Goal: Task Accomplishment & Management: Complete application form

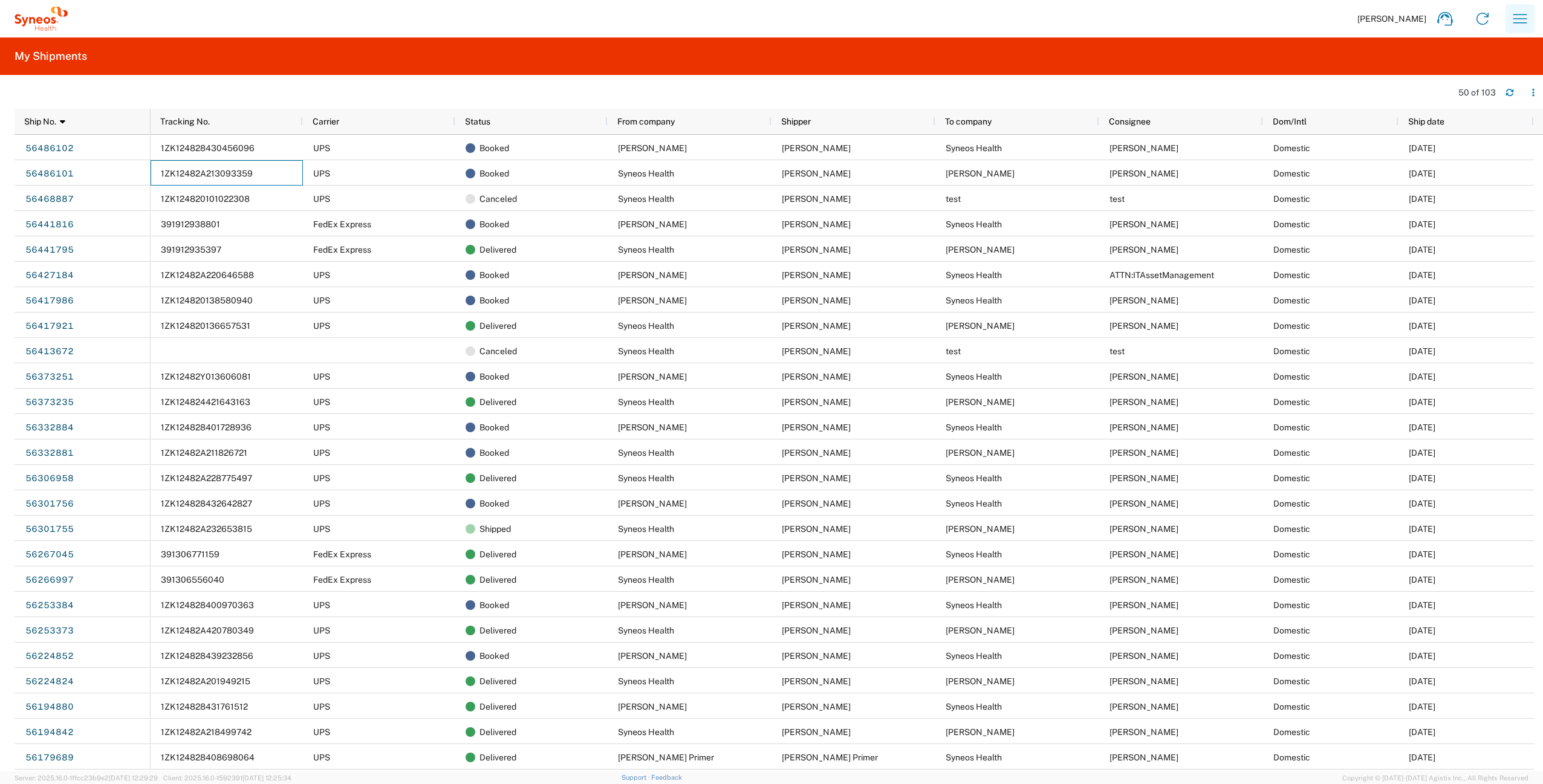
click at [1526, 24] on icon "button" at bounding box center [1520, 18] width 19 height 19
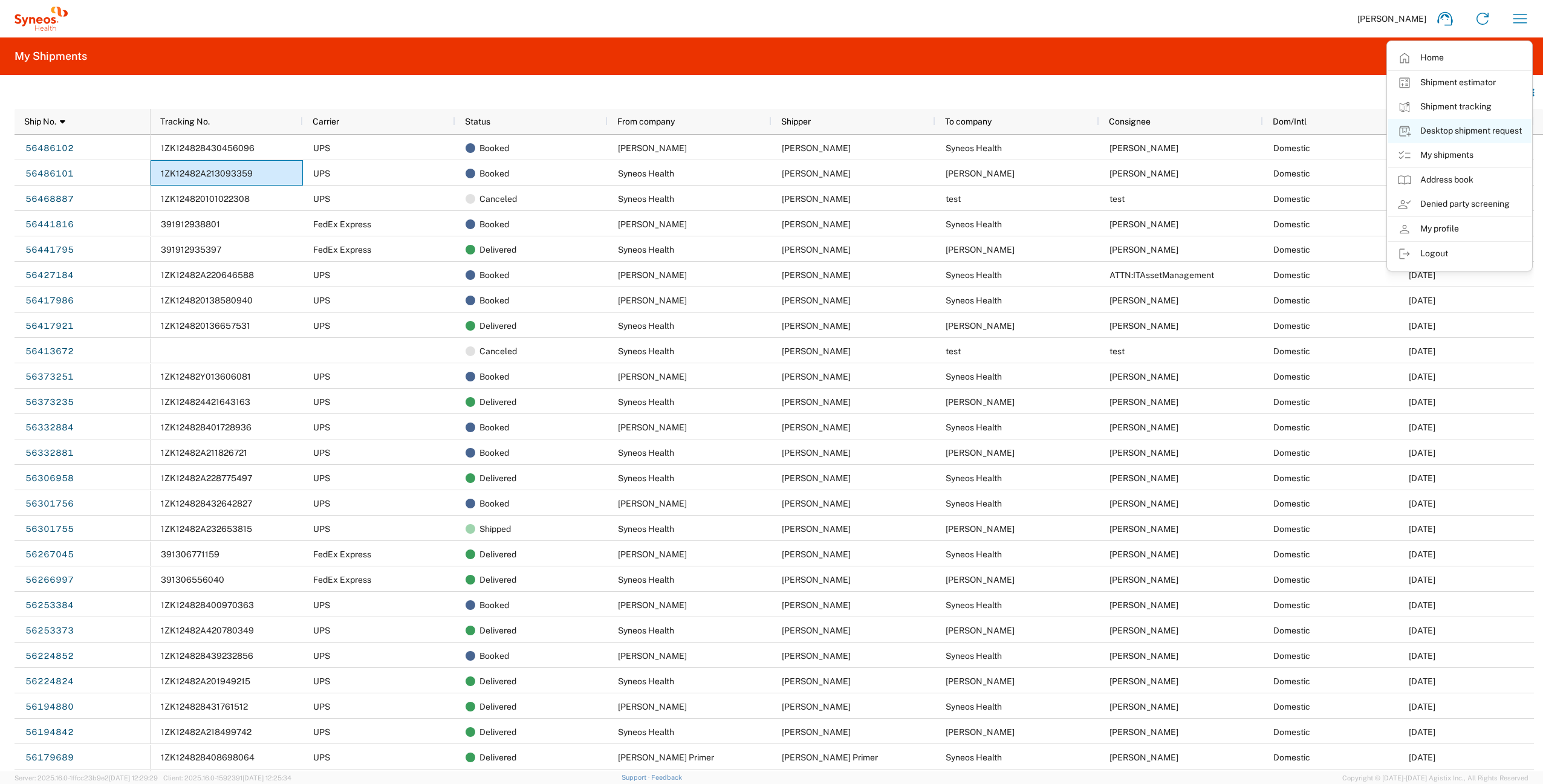
click at [1472, 135] on link "Desktop shipment request" at bounding box center [1460, 131] width 144 height 24
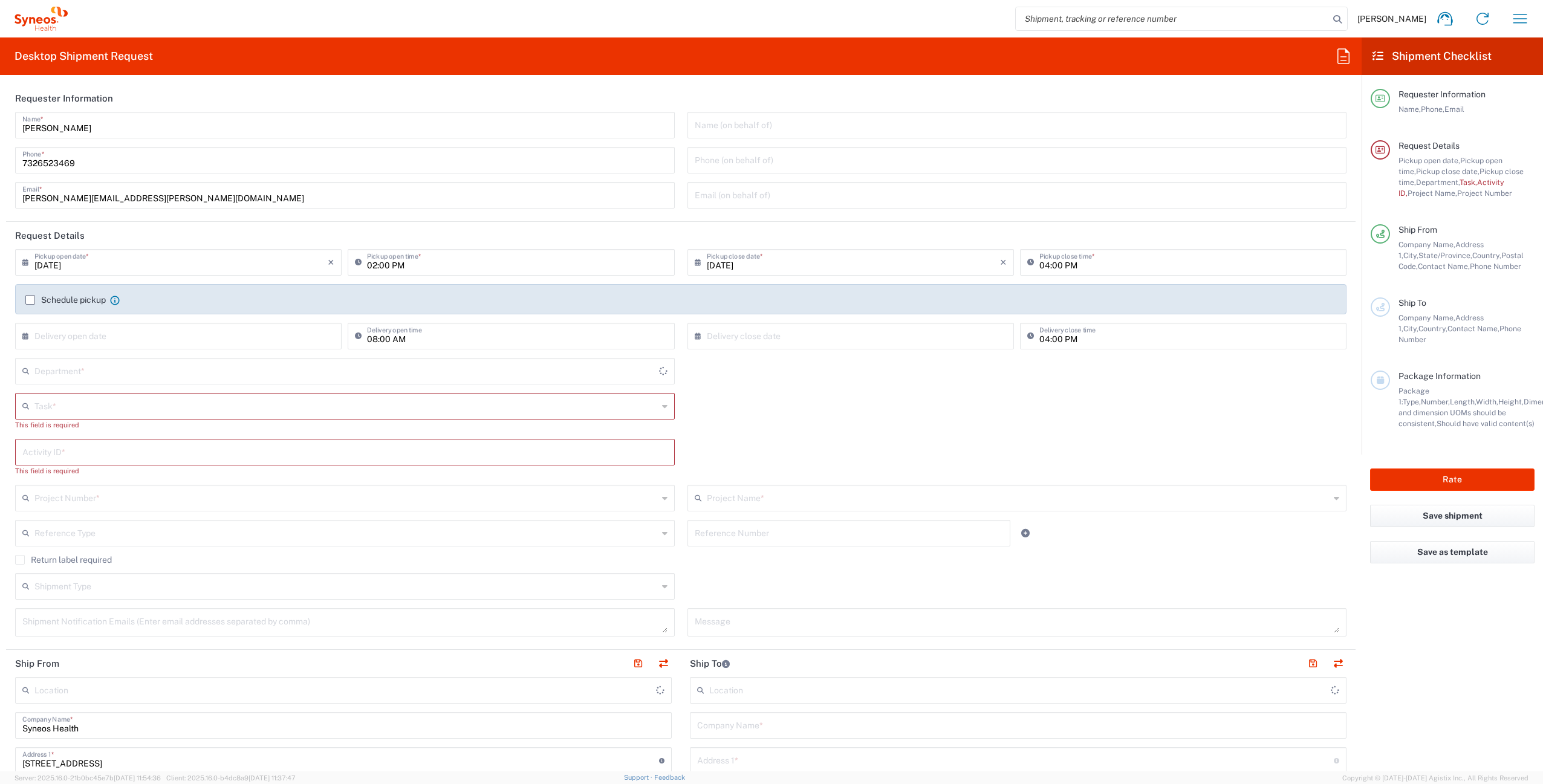
type input "[US_STATE]"
type input "[GEOGRAPHIC_DATA]"
type input "4510"
type input "Syneos Health Commercial Servi- NJ US"
click at [121, 416] on div "Task *" at bounding box center [345, 406] width 660 height 27
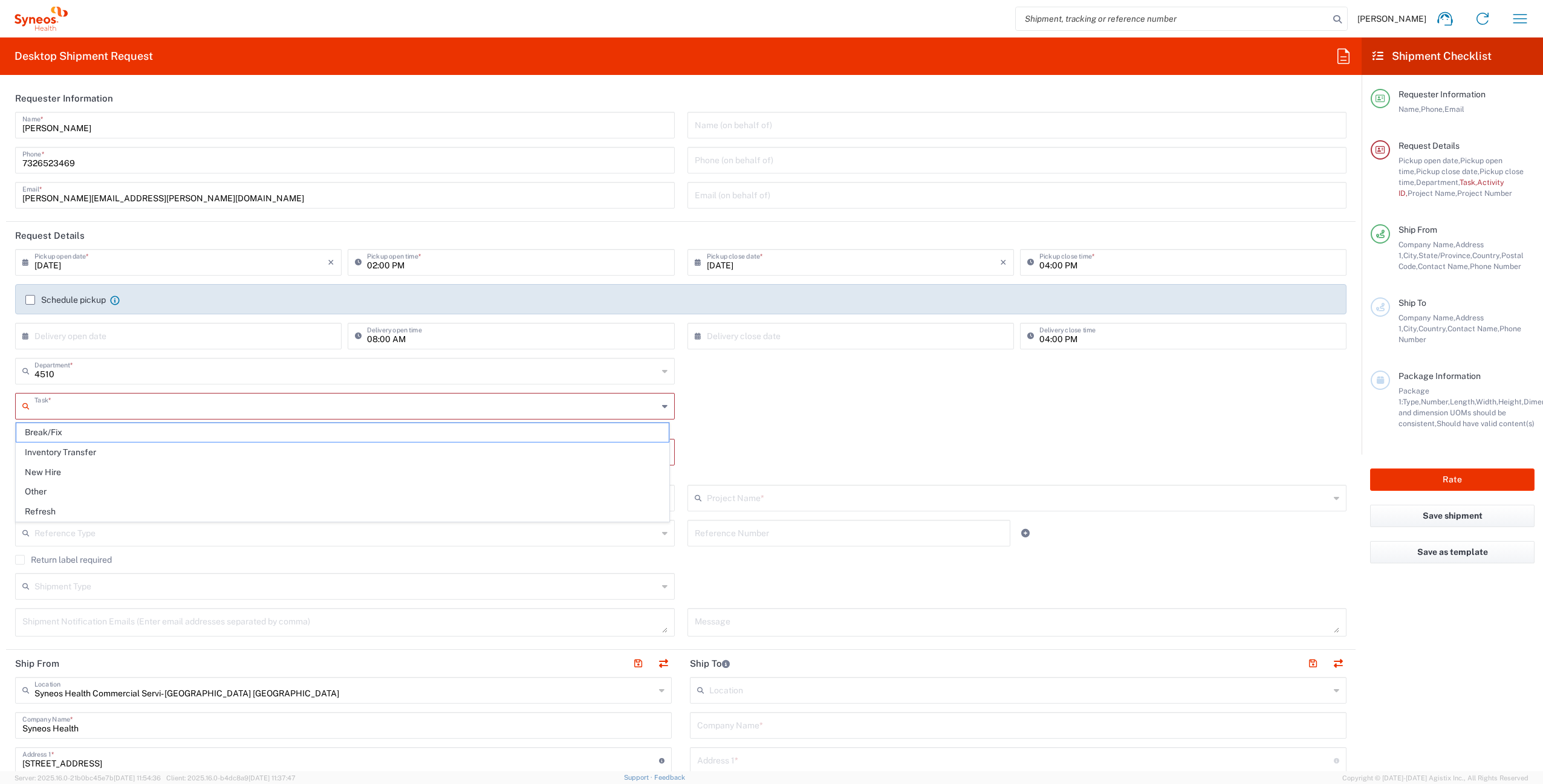
paste input "INC2559665"
type input "INC2559665"
drag, startPoint x: 105, startPoint y: 411, endPoint x: 10, endPoint y: 403, distance: 95.3
click at [10, 403] on div "INC2559665 Task * No Results Found This field is required" at bounding box center [345, 416] width 673 height 46
drag, startPoint x: 765, startPoint y: 429, endPoint x: 444, endPoint y: 410, distance: 321.6
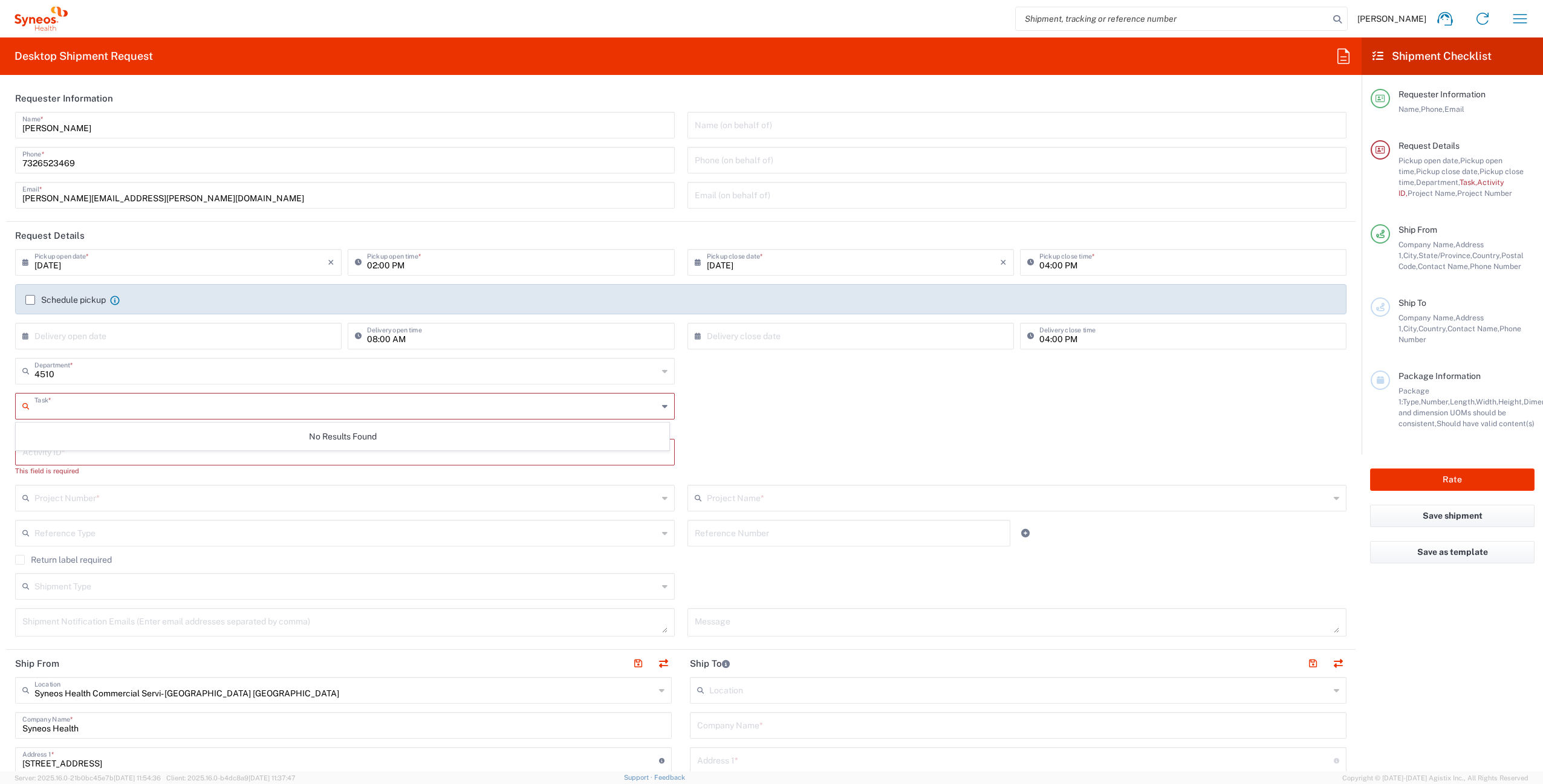
click at [759, 429] on div "Task * No Results Found This field is required" at bounding box center [681, 416] width 1345 height 46
click at [281, 393] on div "Task *" at bounding box center [345, 406] width 660 height 27
drag, startPoint x: 252, startPoint y: 401, endPoint x: 171, endPoint y: 413, distance: 81.9
click at [250, 401] on input "text" at bounding box center [346, 405] width 623 height 21
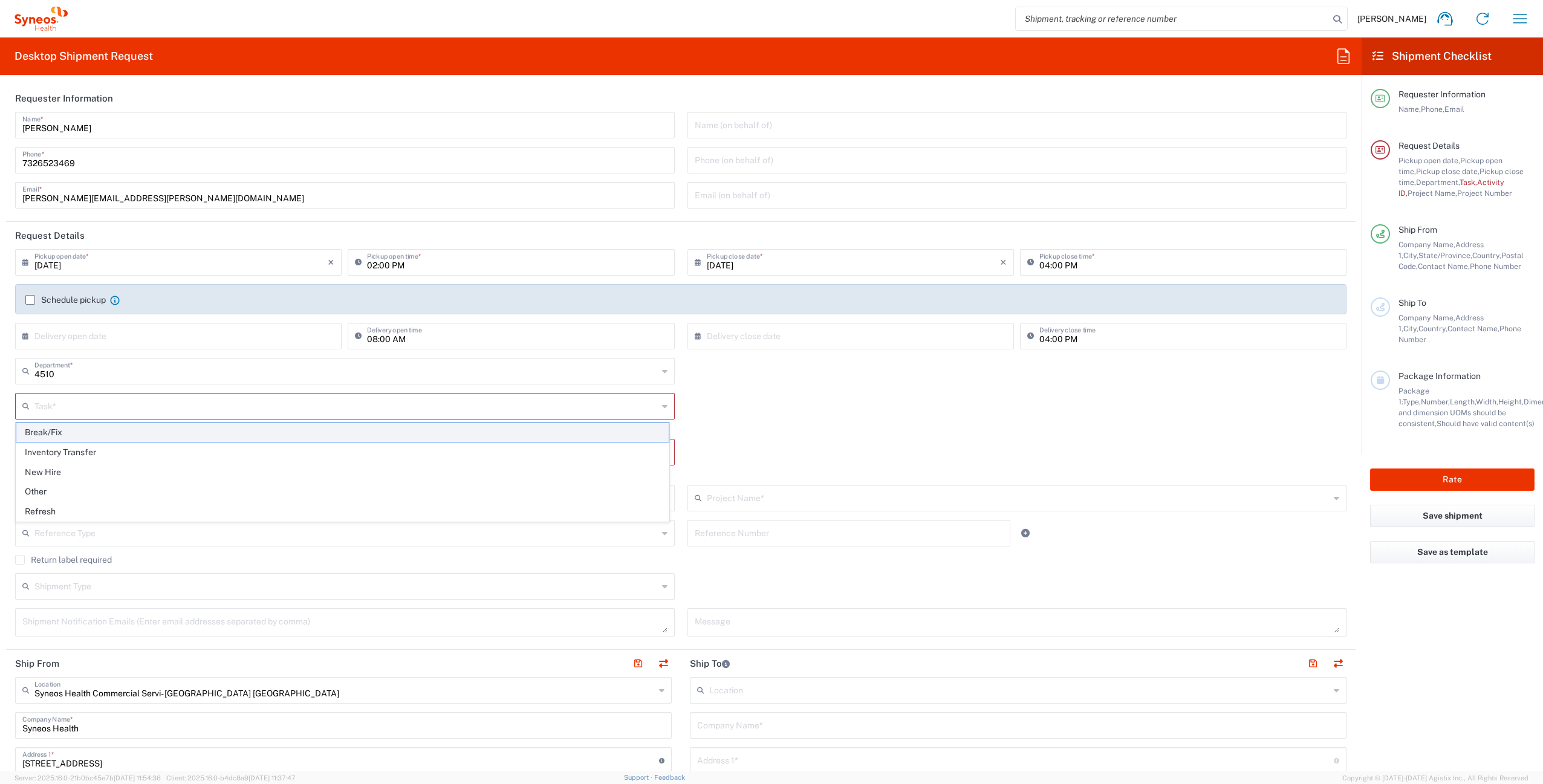
click at [64, 434] on span "Break/Fix" at bounding box center [343, 432] width 652 height 18
type input "Break/Fix"
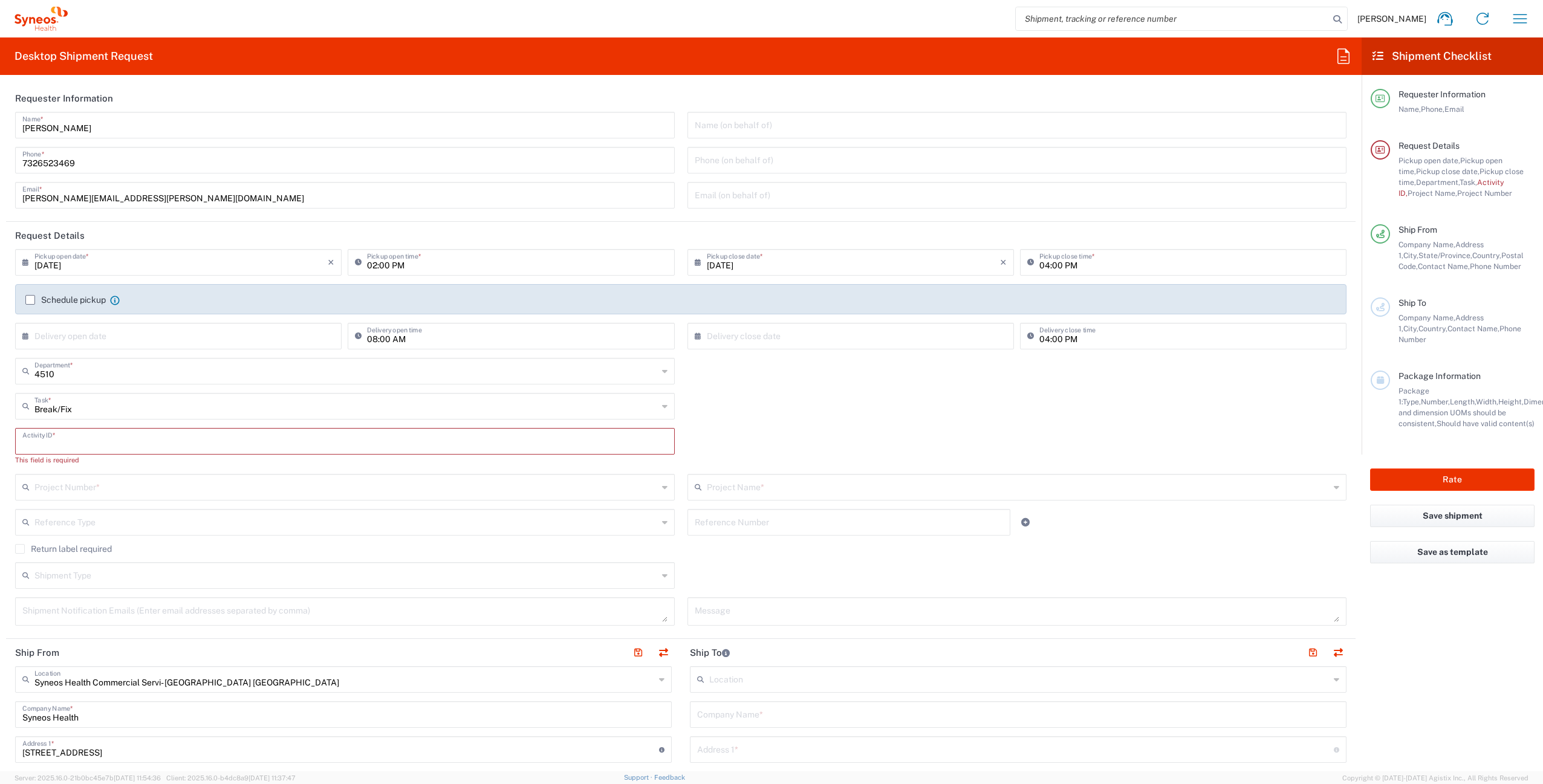
click at [88, 446] on input "text" at bounding box center [345, 440] width 645 height 21
paste input "INC2559665"
type input "INC2559665"
click at [102, 479] on input "text" at bounding box center [346, 475] width 623 height 21
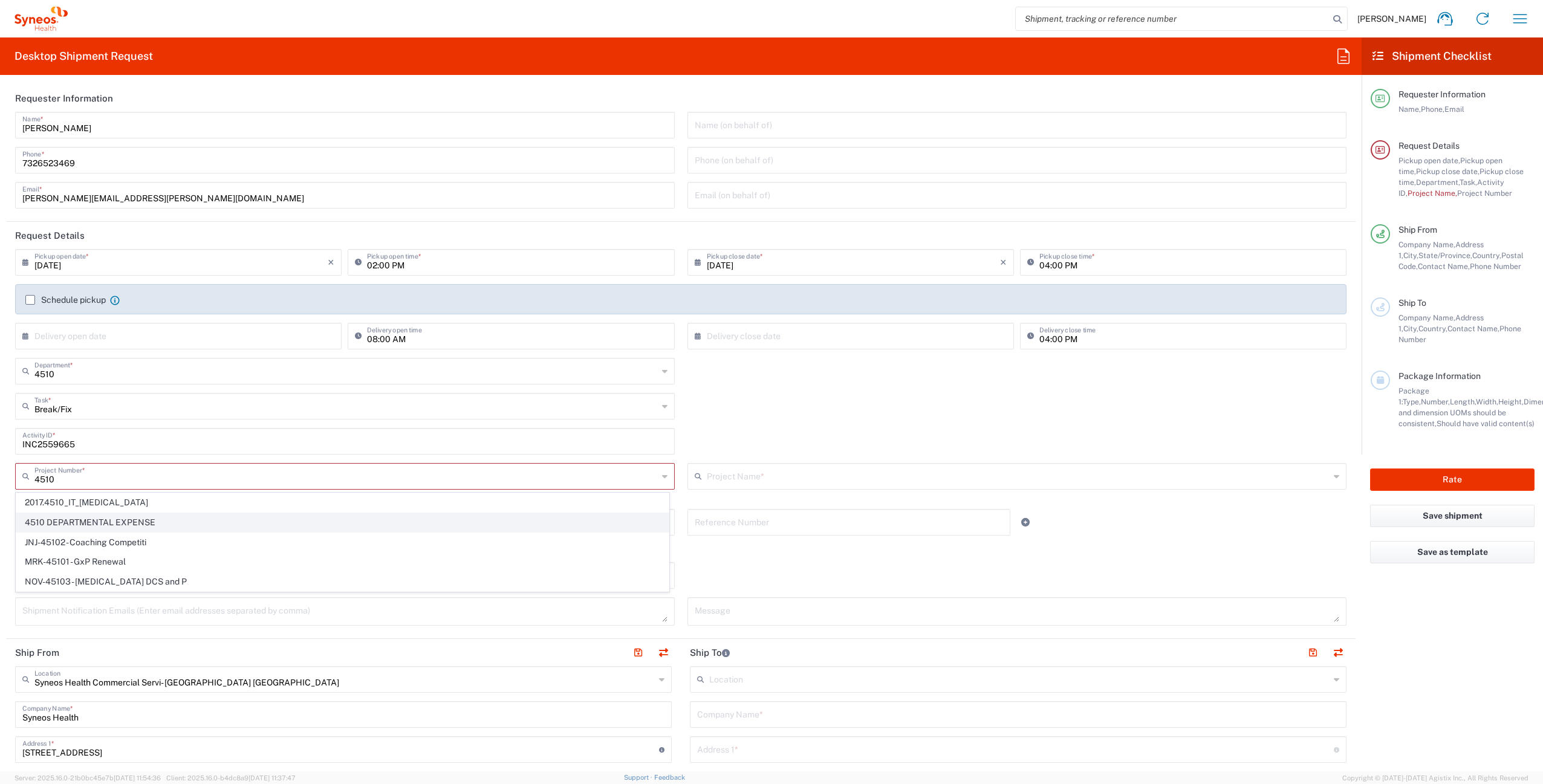
click at [160, 528] on span "4510 DEPARTMENTAL EXPENSE" at bounding box center [343, 522] width 652 height 18
type input "4510 DEPARTMENTAL EXPENSE"
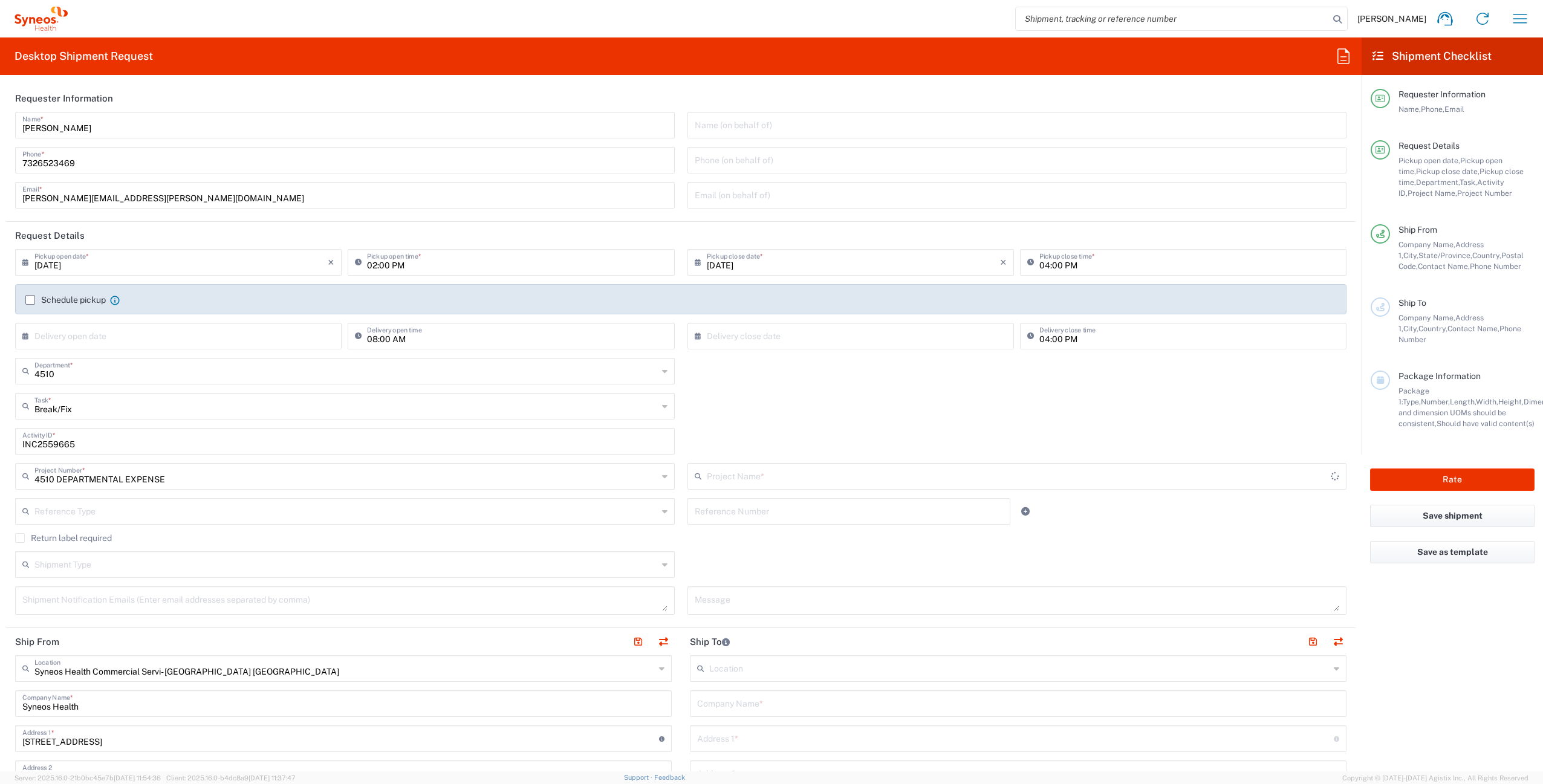
type input "4510 DEPARTMENTAL EXPENSE"
click at [20, 542] on label "Return label required" at bounding box center [64, 538] width 97 height 10
click at [20, 538] on input "Return label required" at bounding box center [20, 538] width 0 height 0
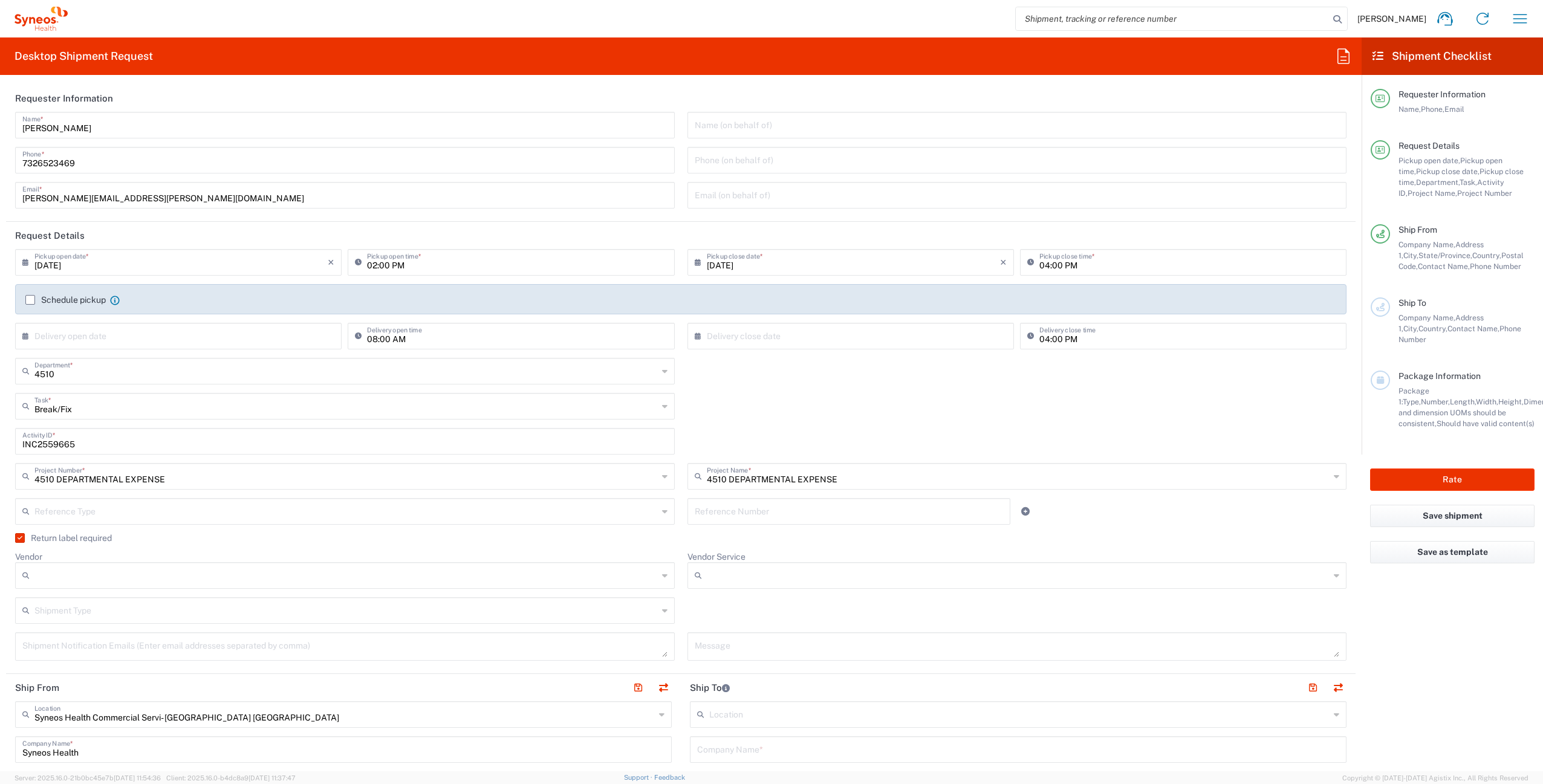
click at [133, 575] on input "Vendor" at bounding box center [346, 575] width 623 height 19
click at [105, 635] on span "UPS" at bounding box center [343, 641] width 652 height 18
type input "UPS"
click at [719, 571] on input "Vendor Service" at bounding box center [1018, 575] width 623 height 19
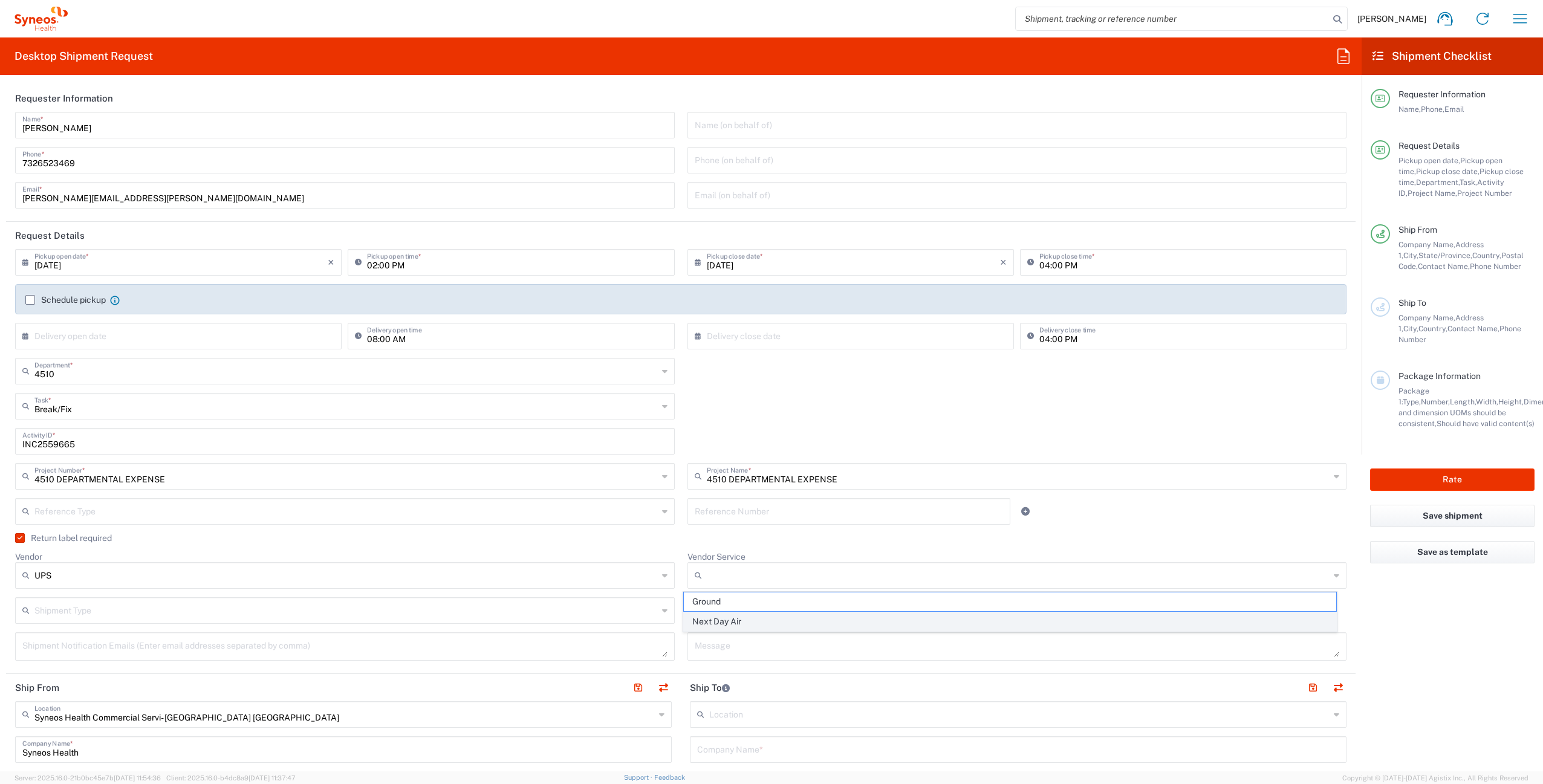
click at [741, 621] on span "Next Day Air" at bounding box center [1010, 621] width 652 height 18
type input "Next Day Air"
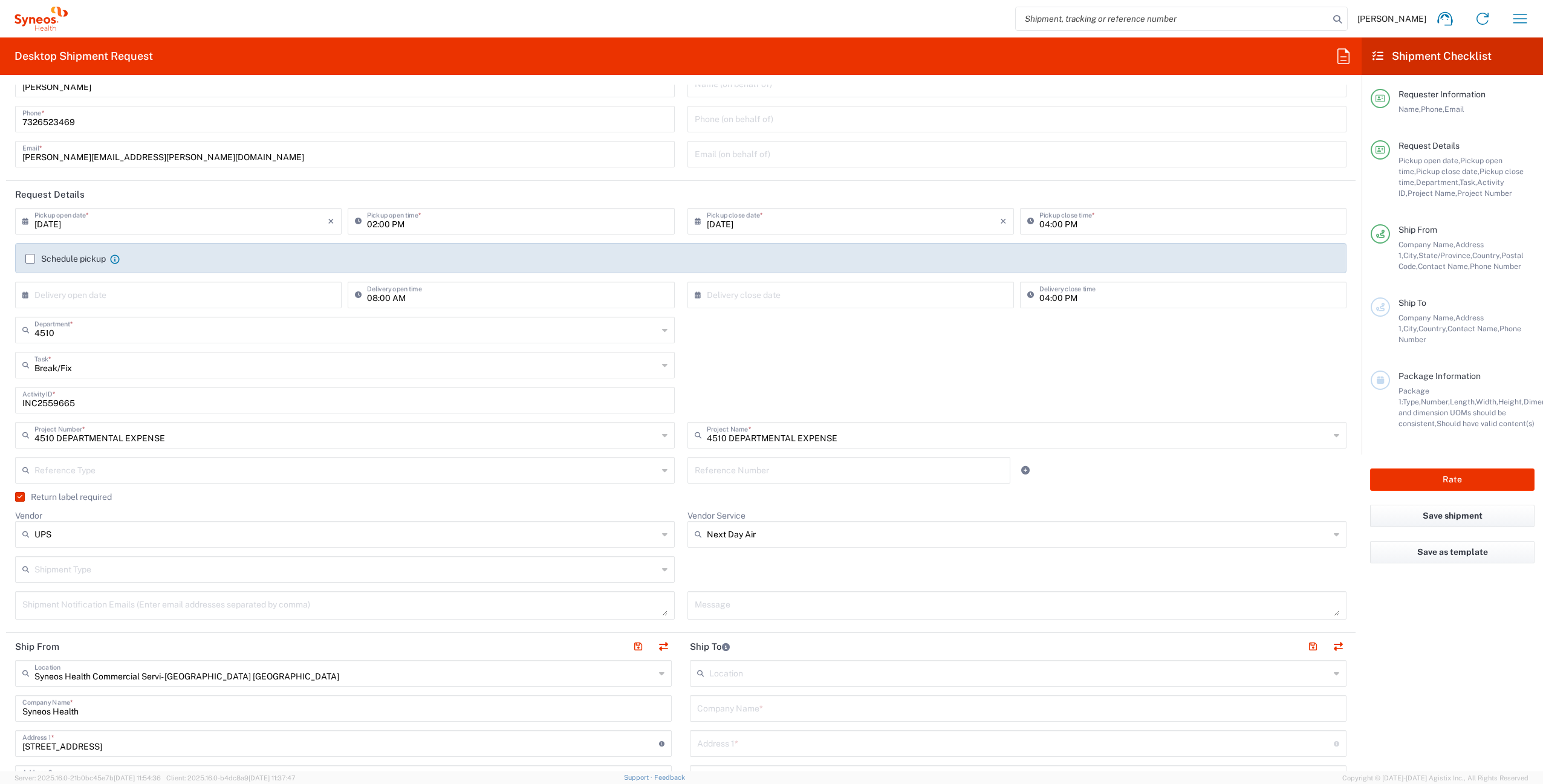
scroll to position [219, 0]
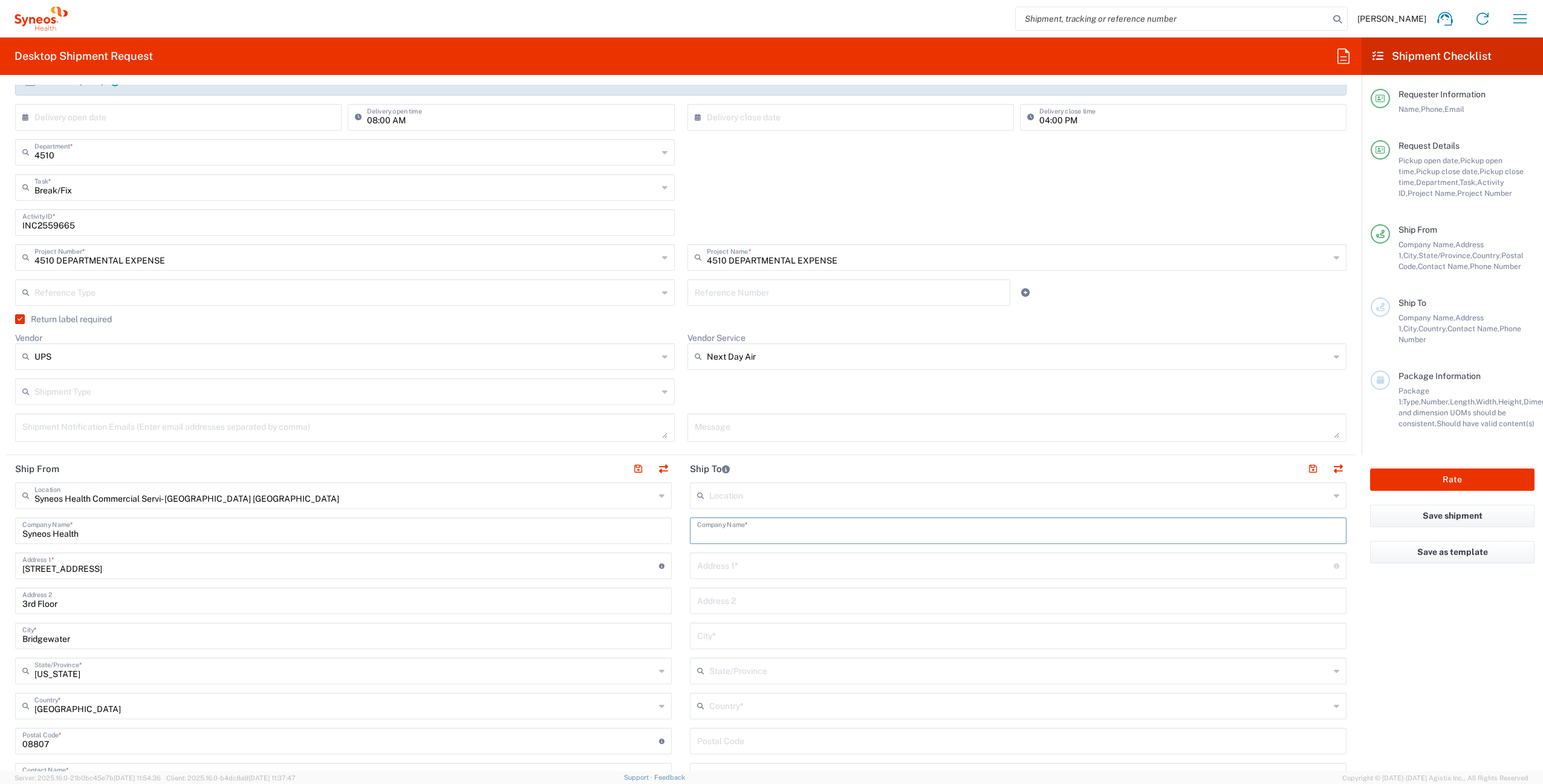
click at [731, 533] on input "text" at bounding box center [1018, 529] width 642 height 21
paste input "Addie McCuen"
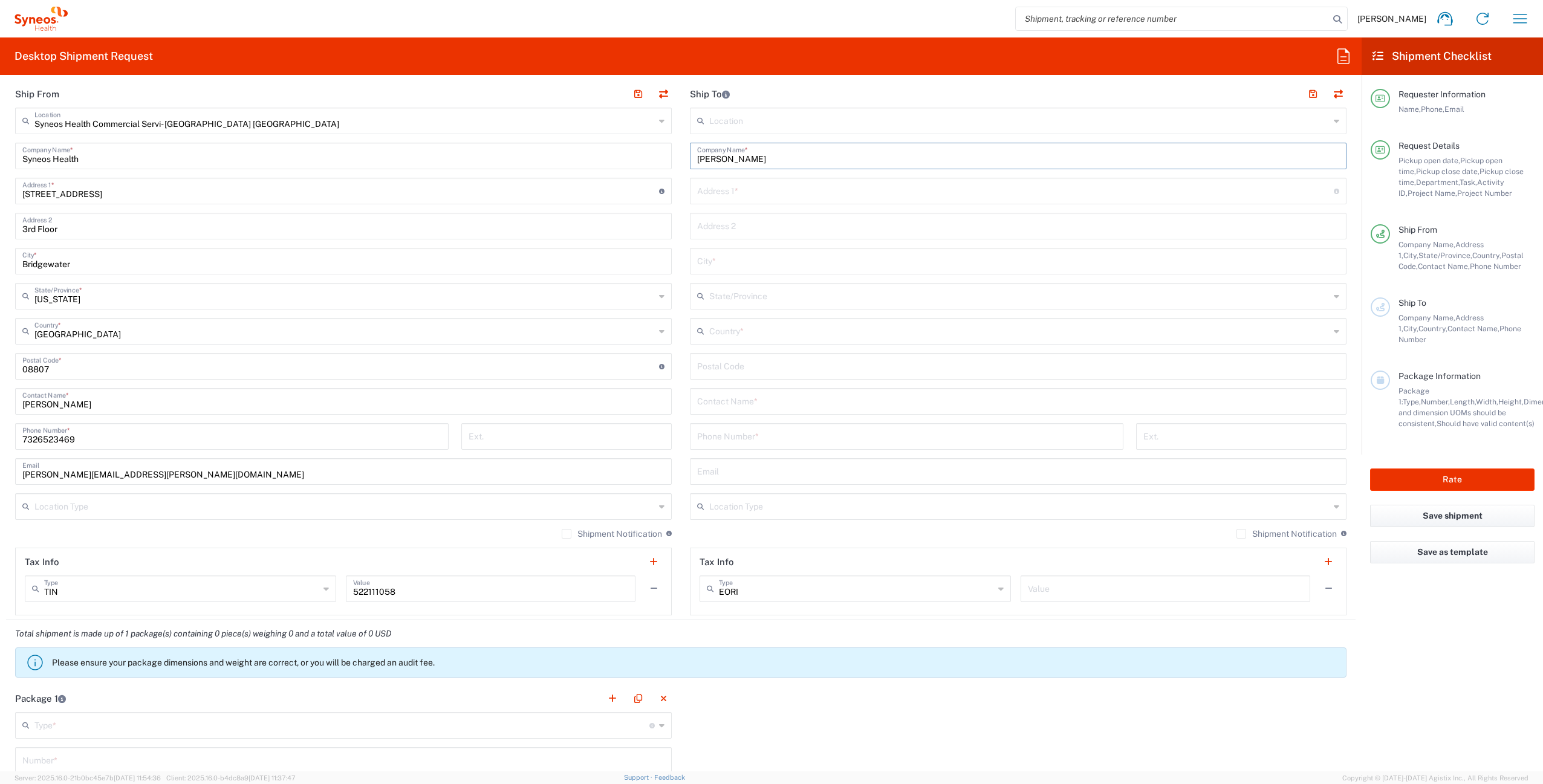
type input "Addie McCuen"
click at [757, 399] on input "text" at bounding box center [1018, 400] width 642 height 21
paste input "Addie McCuen"
type input "Addie McCuen"
click at [733, 438] on input "tel" at bounding box center [907, 435] width 419 height 21
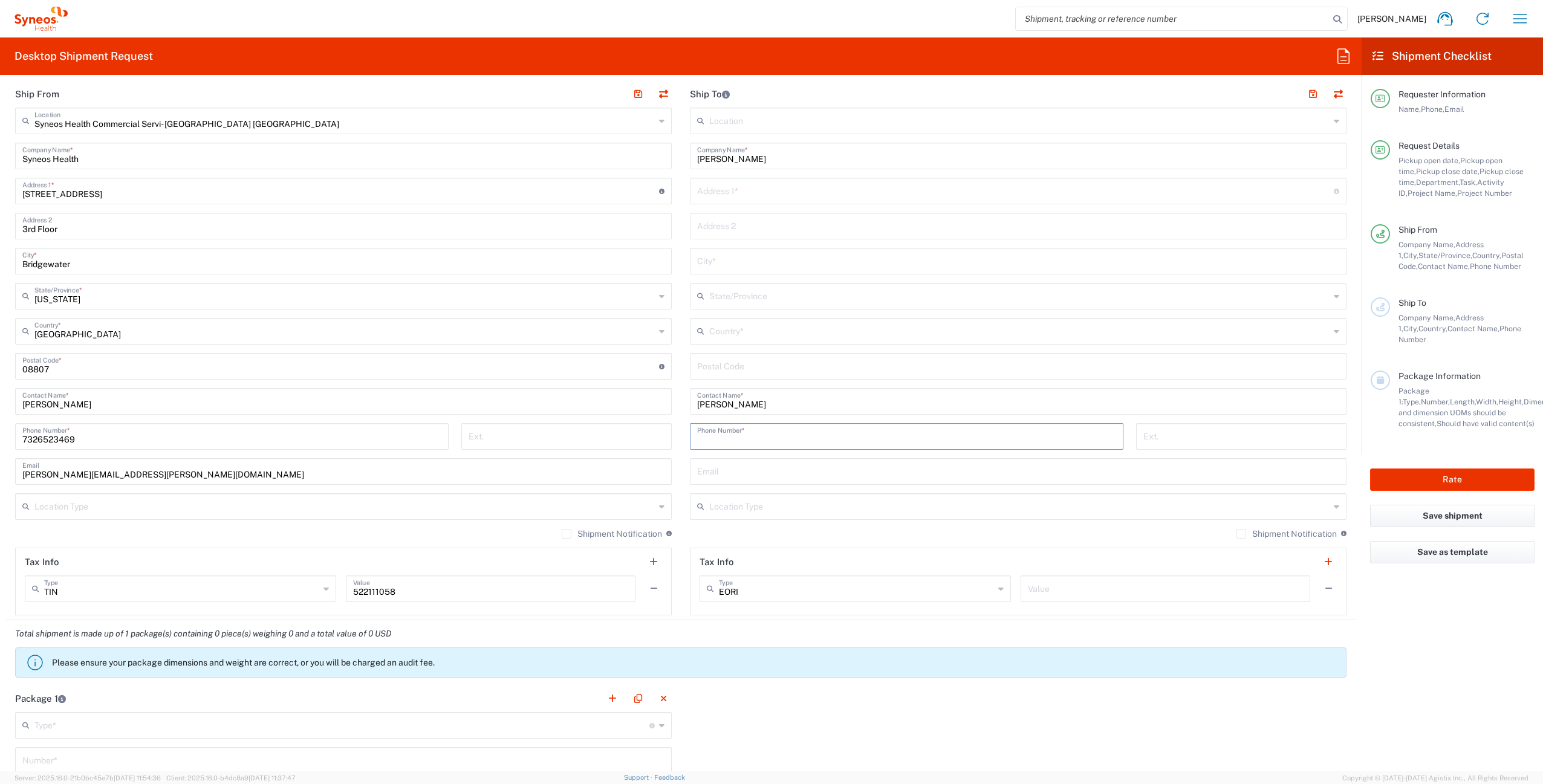
paste input "614.429.8705"
drag, startPoint x: 728, startPoint y: 441, endPoint x: 743, endPoint y: 438, distance: 15.3
click at [728, 441] on input "614.429.8705" at bounding box center [907, 435] width 419 height 21
type input "6144298705"
click at [819, 471] on input "text" at bounding box center [1018, 470] width 642 height 21
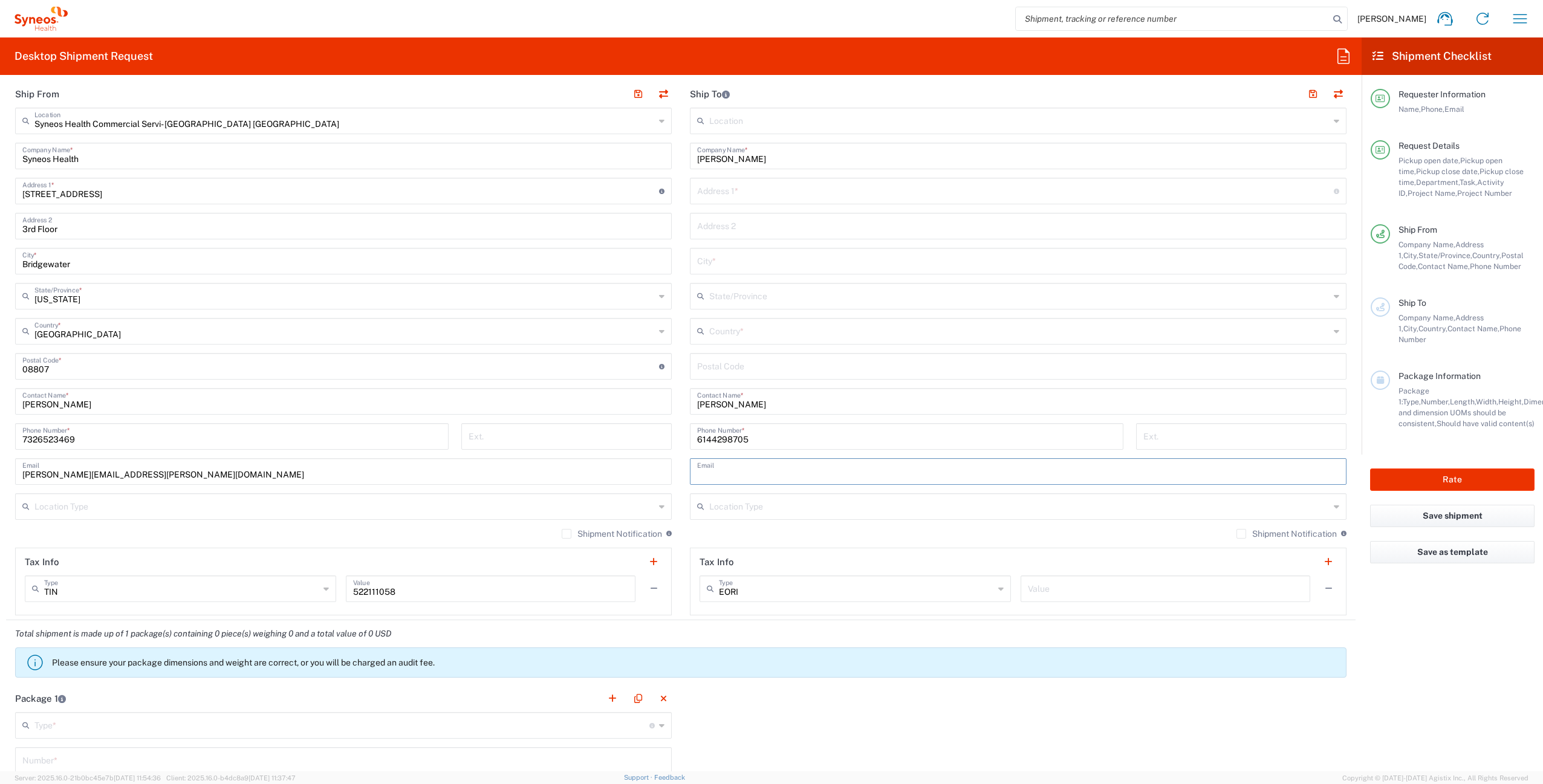
paste input "addie.nossaman@syneoshealth.com"
drag, startPoint x: 756, startPoint y: 474, endPoint x: 718, endPoint y: 478, distance: 38.2
click at [718, 478] on input "addie.nossaman@syneoshealth.com" at bounding box center [1018, 470] width 642 height 21
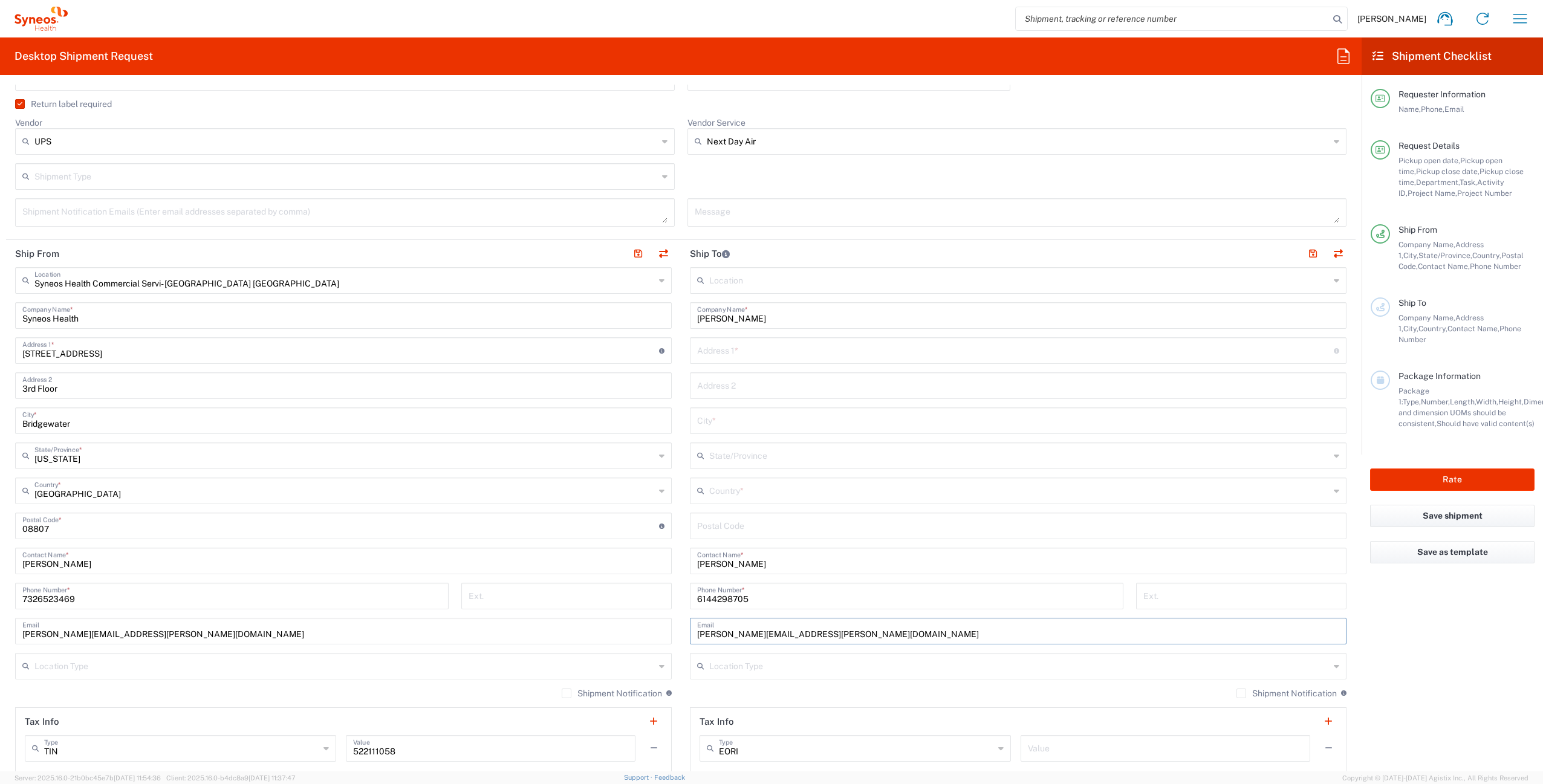
scroll to position [416, 0]
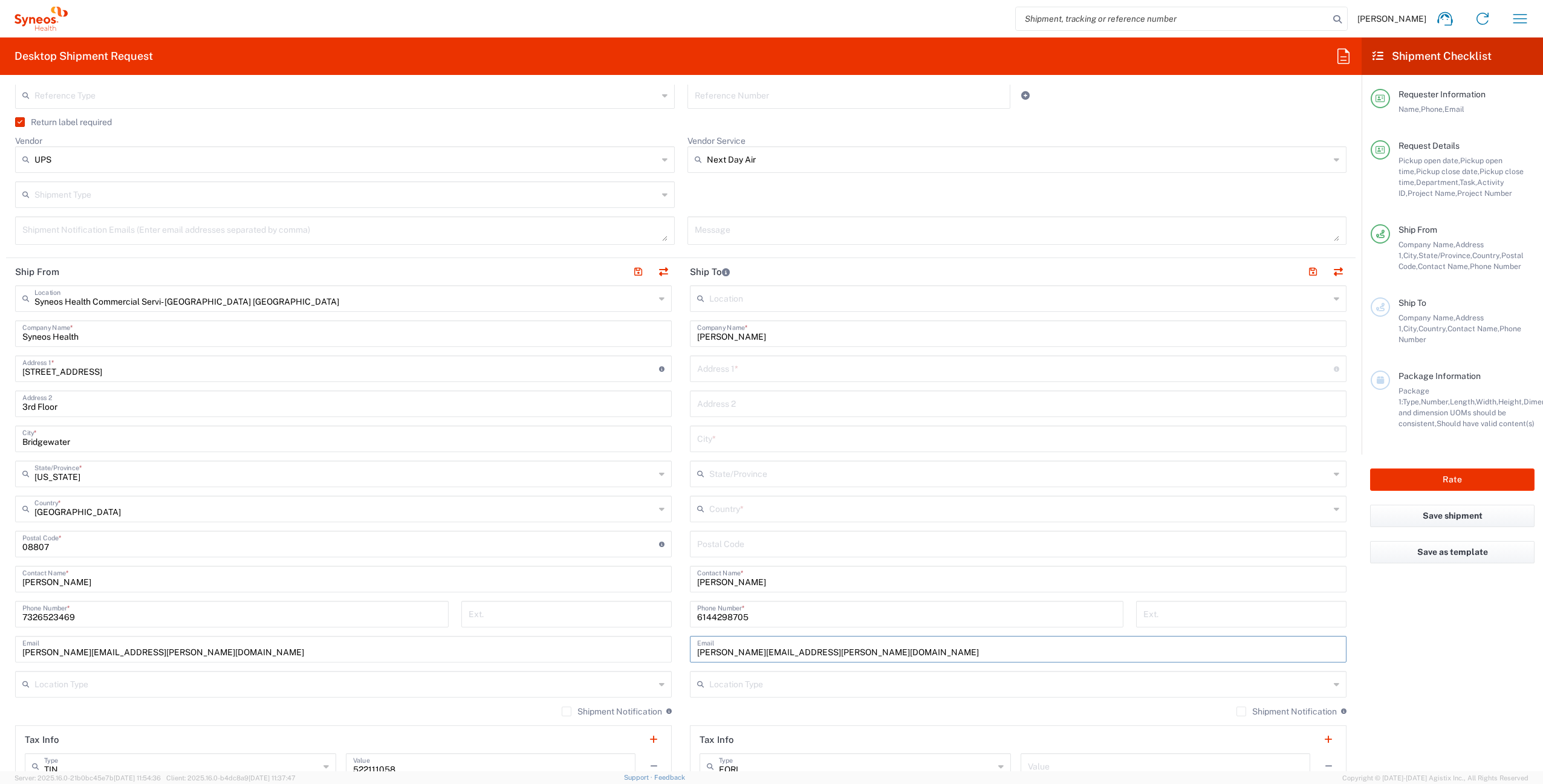
type input "addie.mccuen@syneoshealth.com"
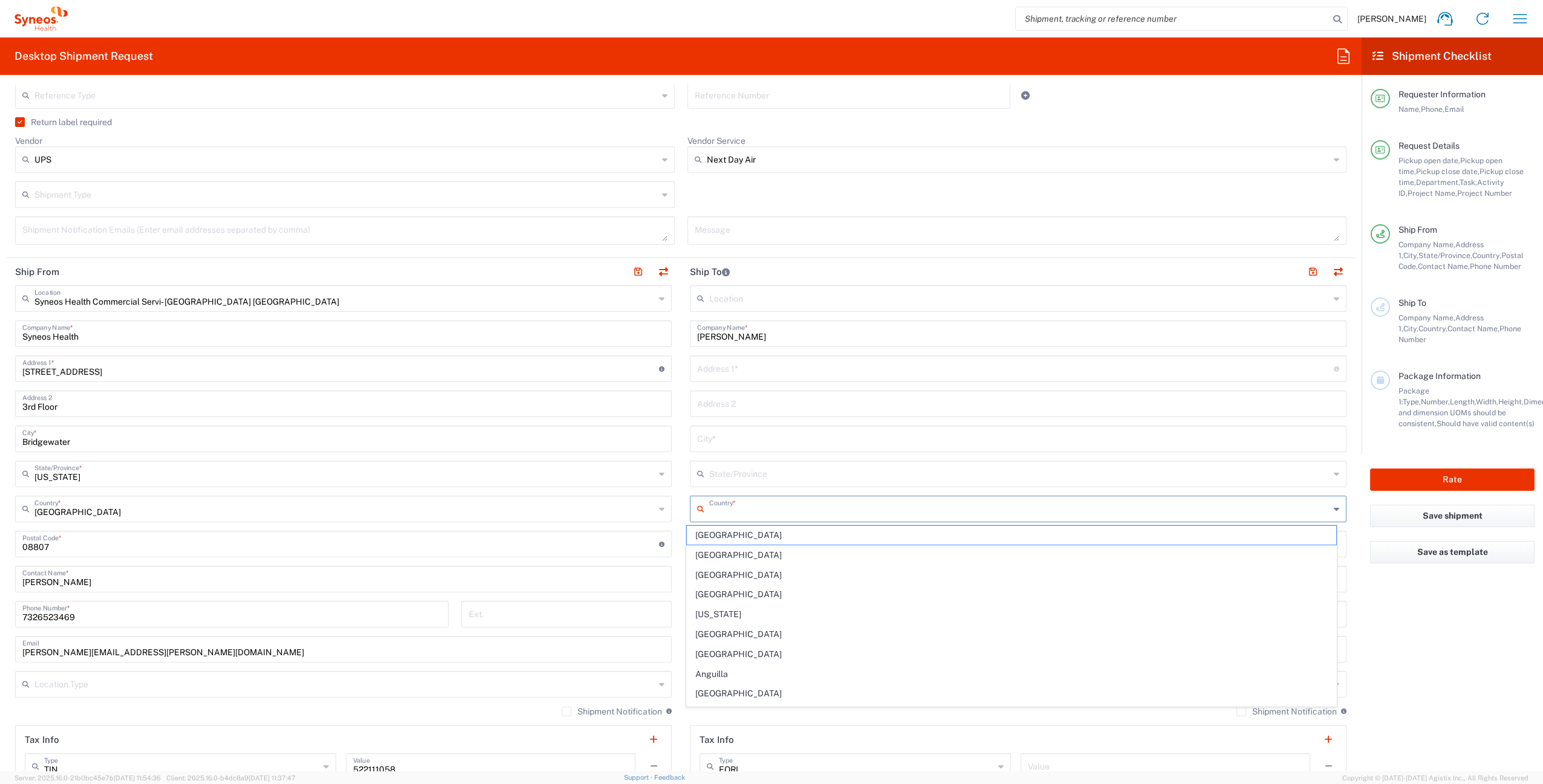
click at [769, 508] on input "text" at bounding box center [1020, 508] width 620 height 21
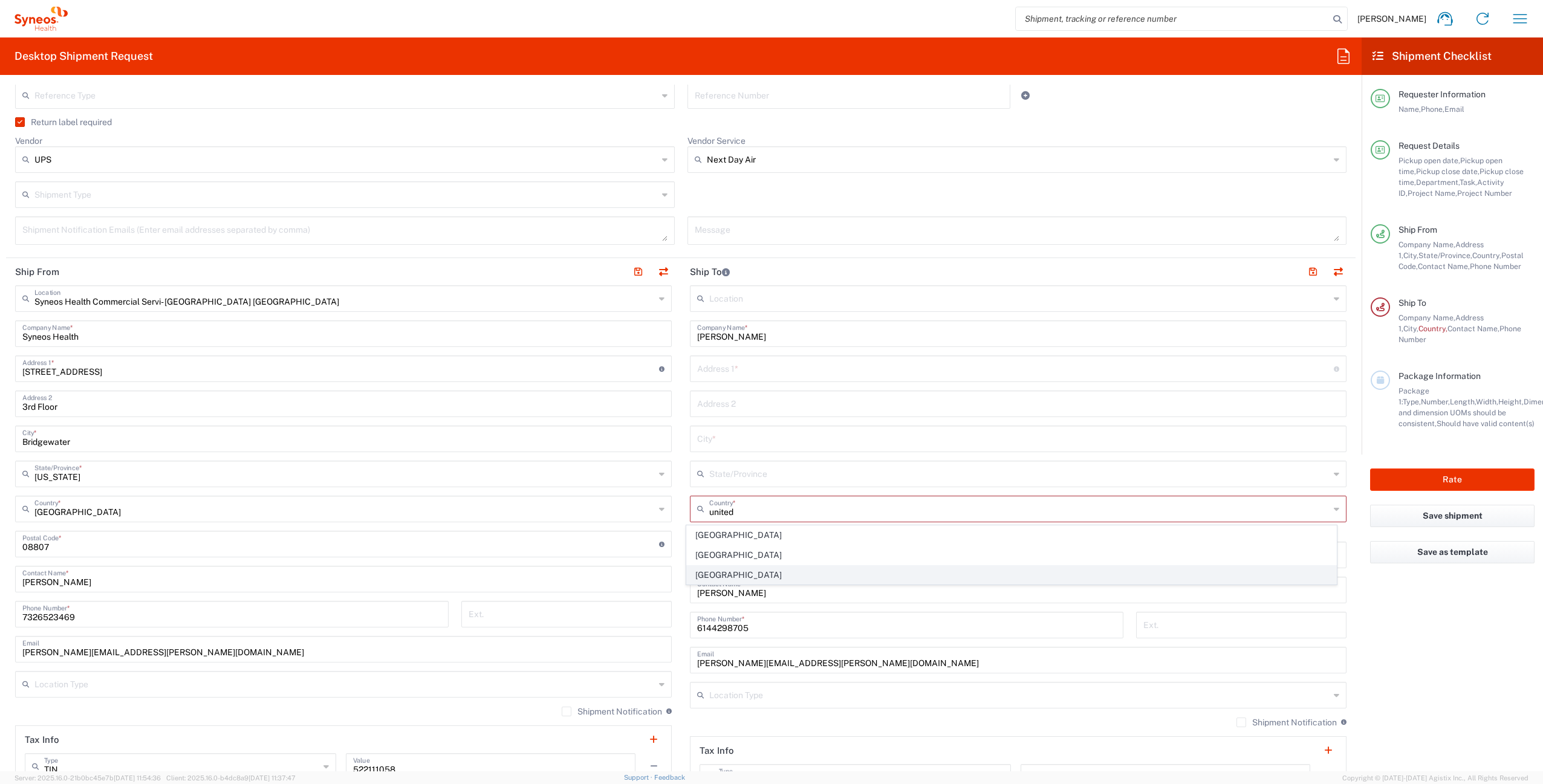
click at [789, 570] on span "United States" at bounding box center [1012, 575] width 650 height 18
type input "United States"
click at [754, 548] on input "undefined" at bounding box center [1016, 543] width 637 height 21
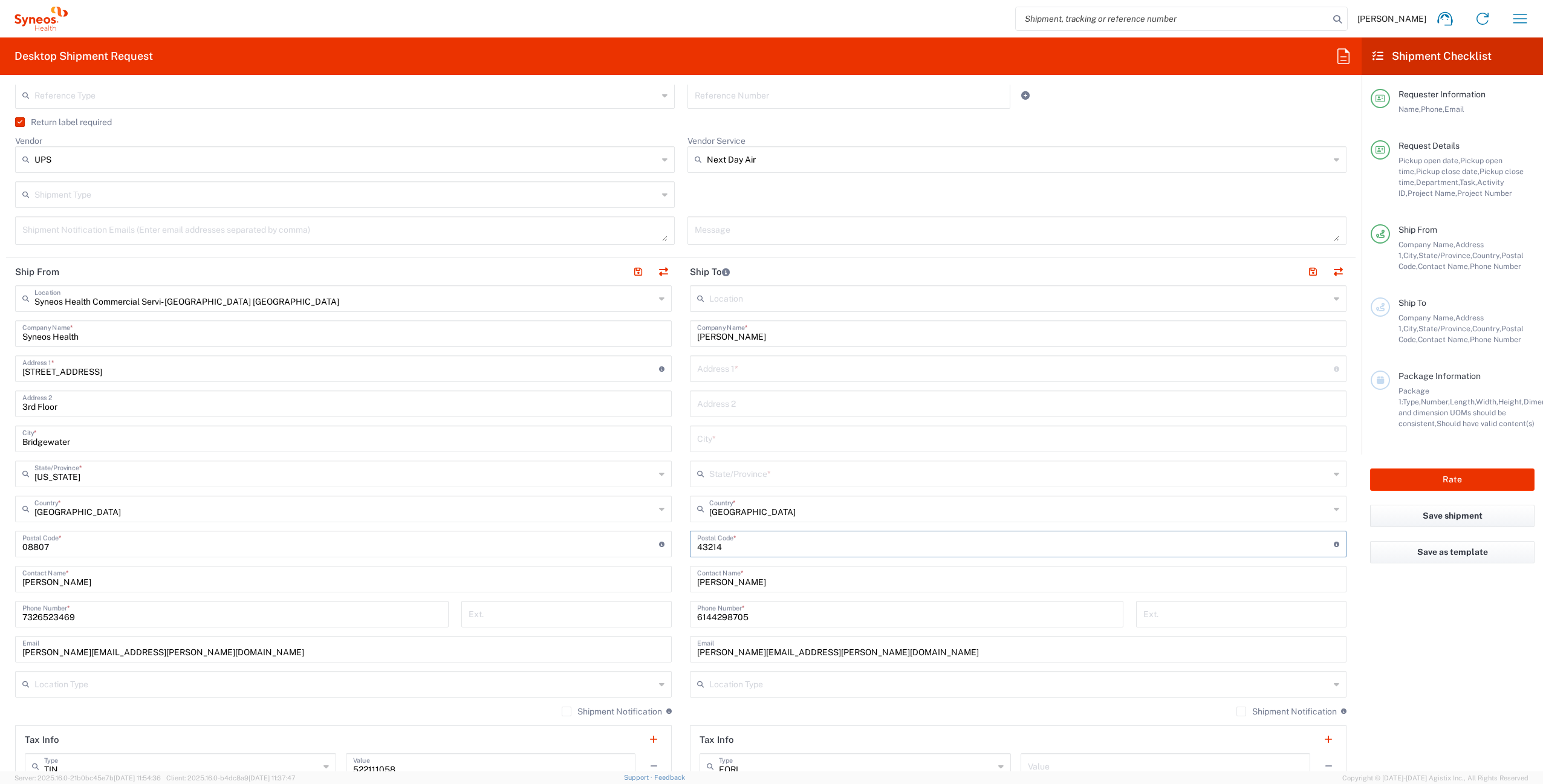
type input "43214"
drag, startPoint x: 727, startPoint y: 443, endPoint x: 749, endPoint y: 443, distance: 22.0
click at [728, 443] on input "text" at bounding box center [1018, 438] width 642 height 21
paste input "464 Canyon Dr N."
type input "464 Canyon Dr N."
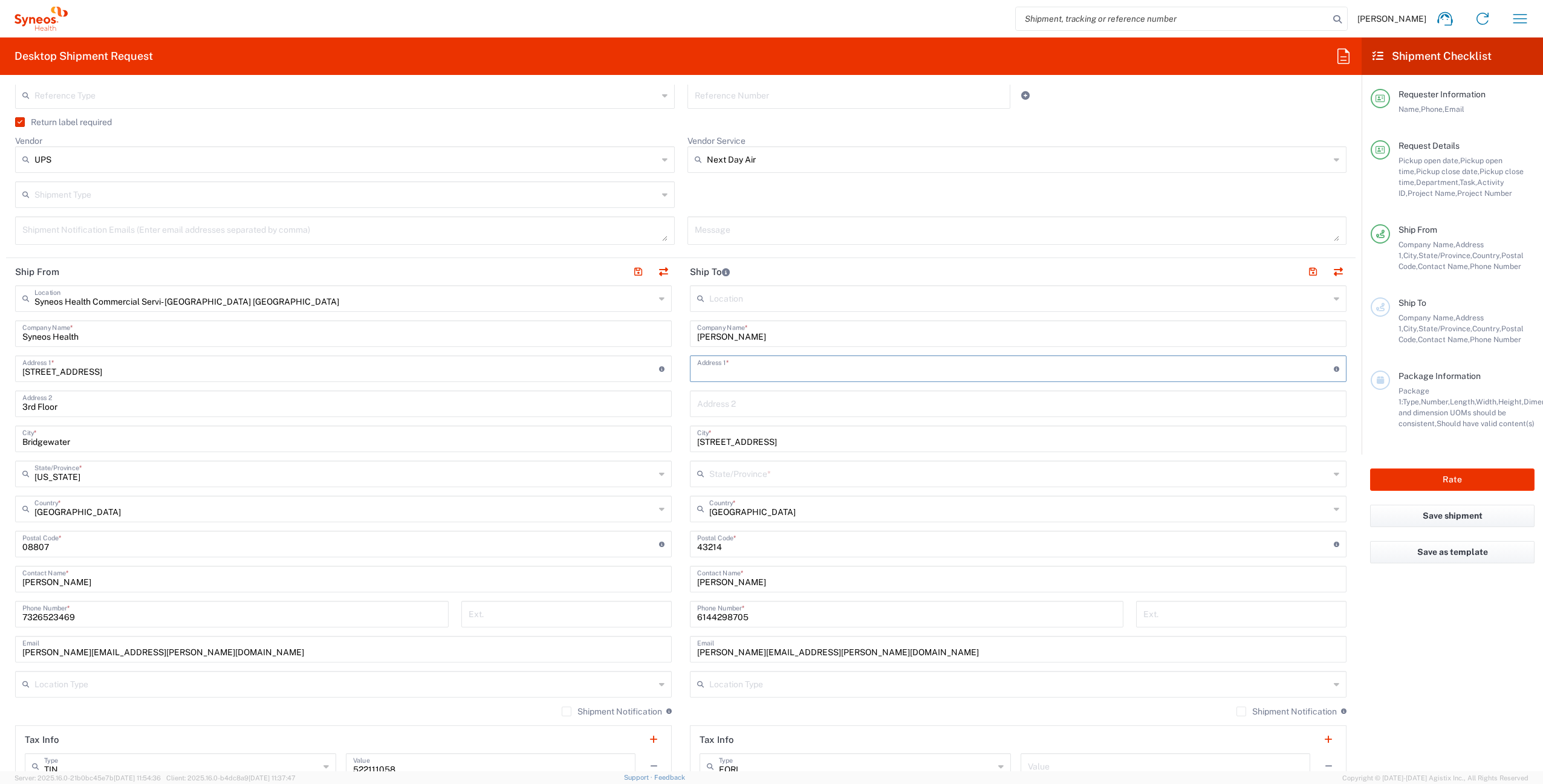
click at [757, 378] on input "text" at bounding box center [1016, 367] width 637 height 21
paste input "464 Canyon Dr N."
type input "464 Canyon Dr N."
drag, startPoint x: 784, startPoint y: 444, endPoint x: 676, endPoint y: 440, distance: 108.1
click at [681, 440] on main "Location Addison Whitney LLC-Morrisvile NC US Barcelona-Syneos Health BioSector…" at bounding box center [1018, 539] width 675 height 508
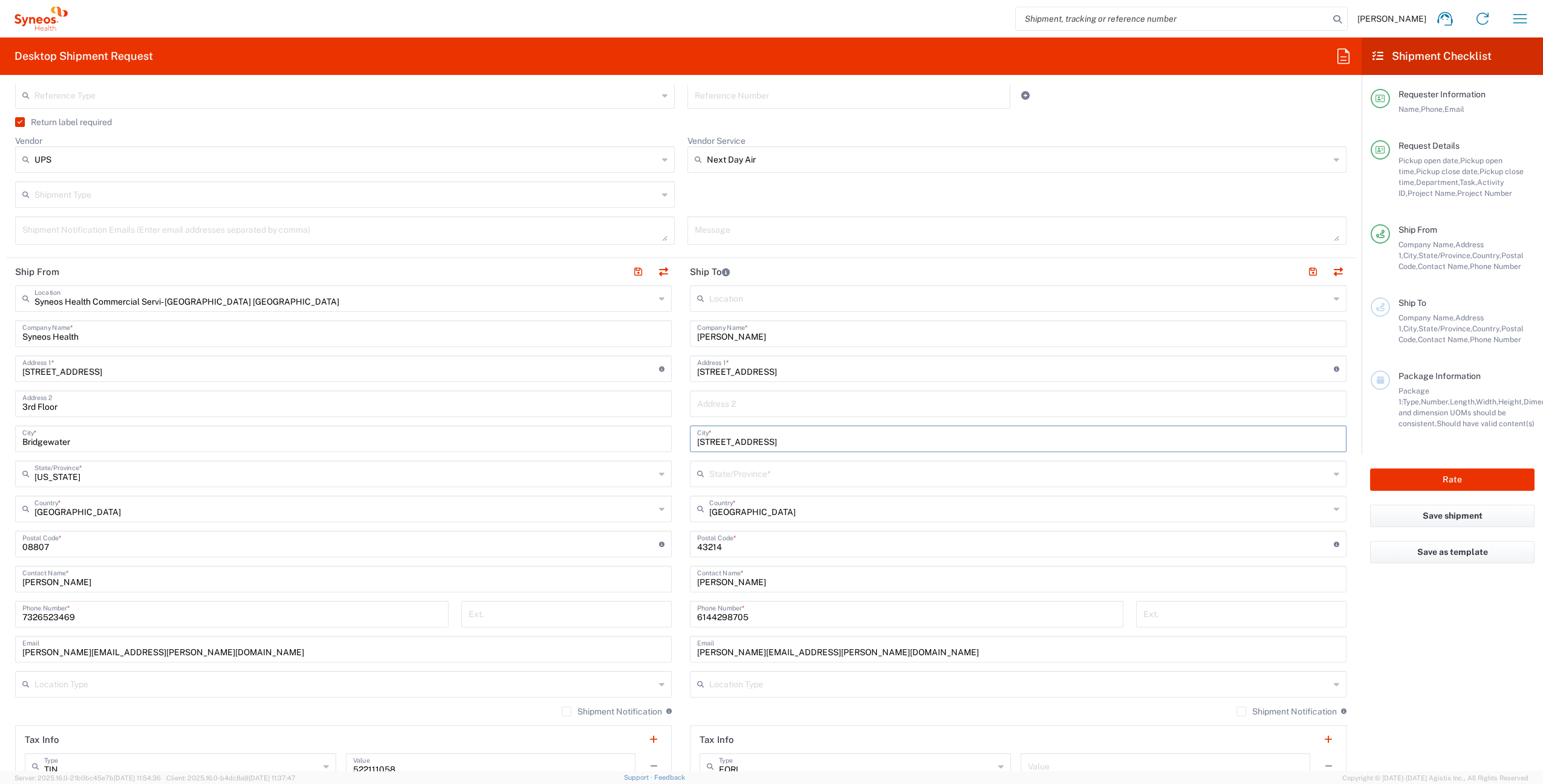
paste input "Columbus"
type input "Columbus"
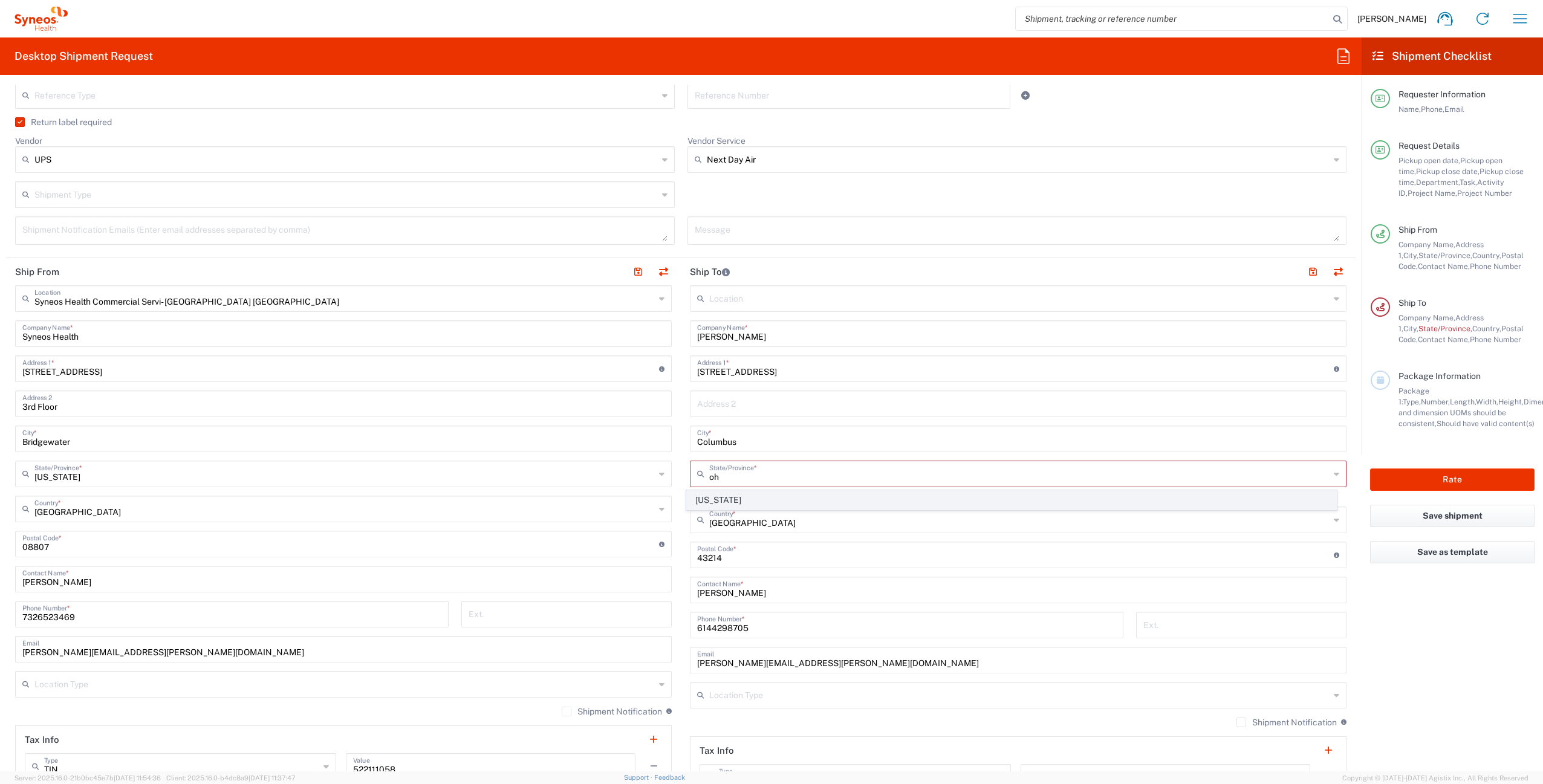
click at [786, 501] on span "Ohio" at bounding box center [1012, 499] width 650 height 18
type input "Ohio"
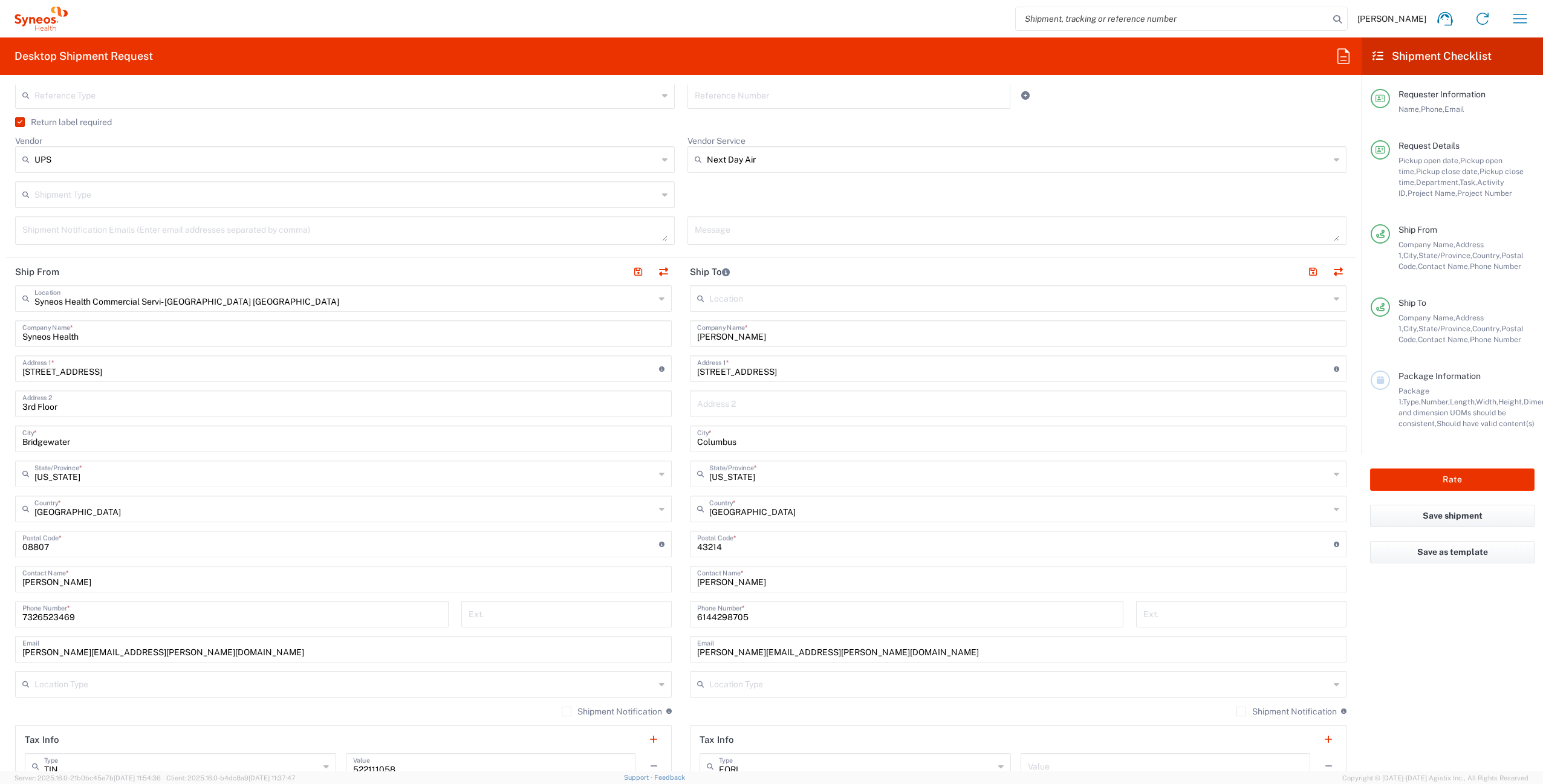
click at [1237, 712] on label "Shipment Notification" at bounding box center [1286, 711] width 100 height 10
click at [1241, 711] on input "Shipment Notification" at bounding box center [1241, 711] width 0 height 0
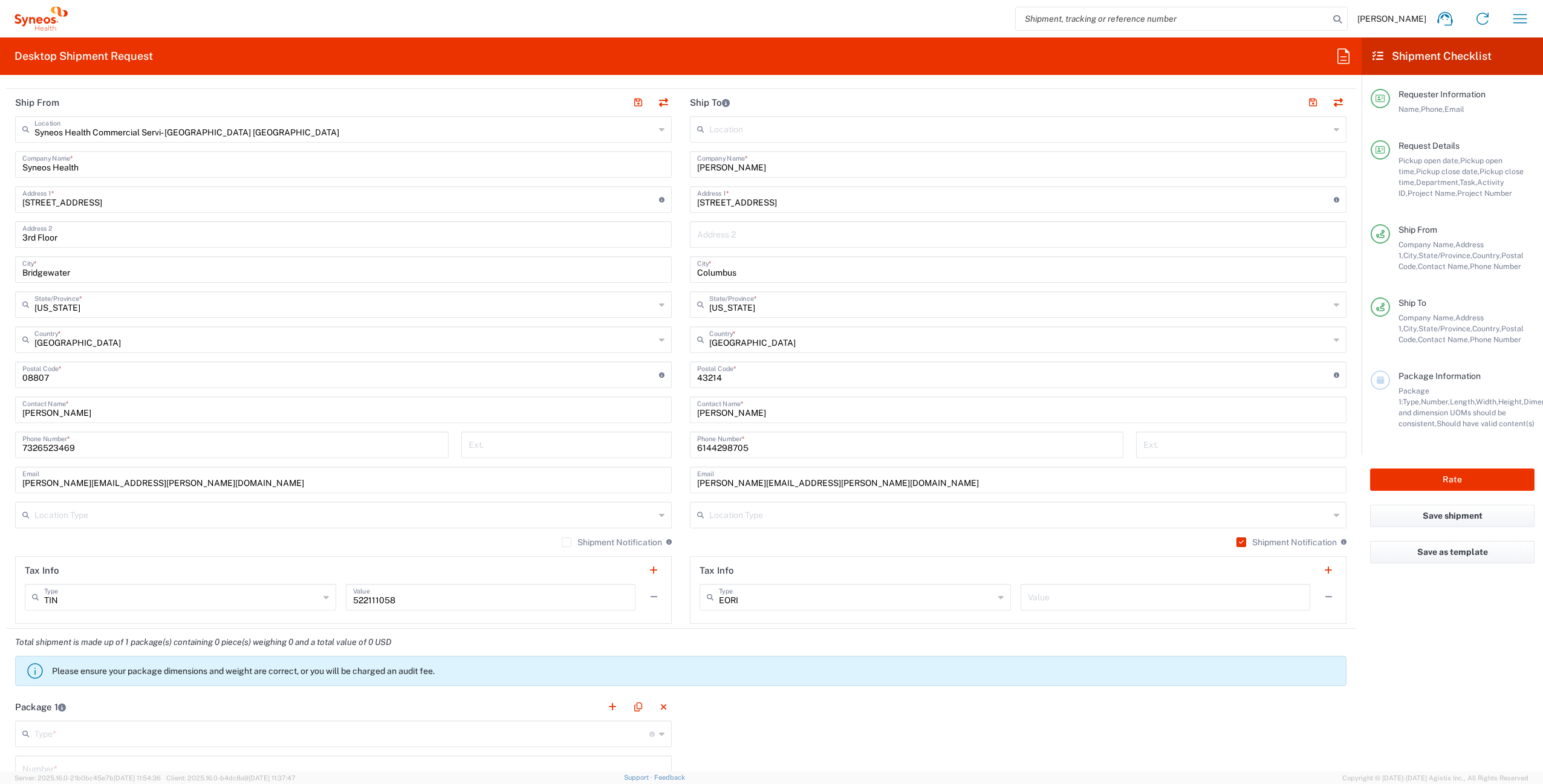
scroll to position [787, 0]
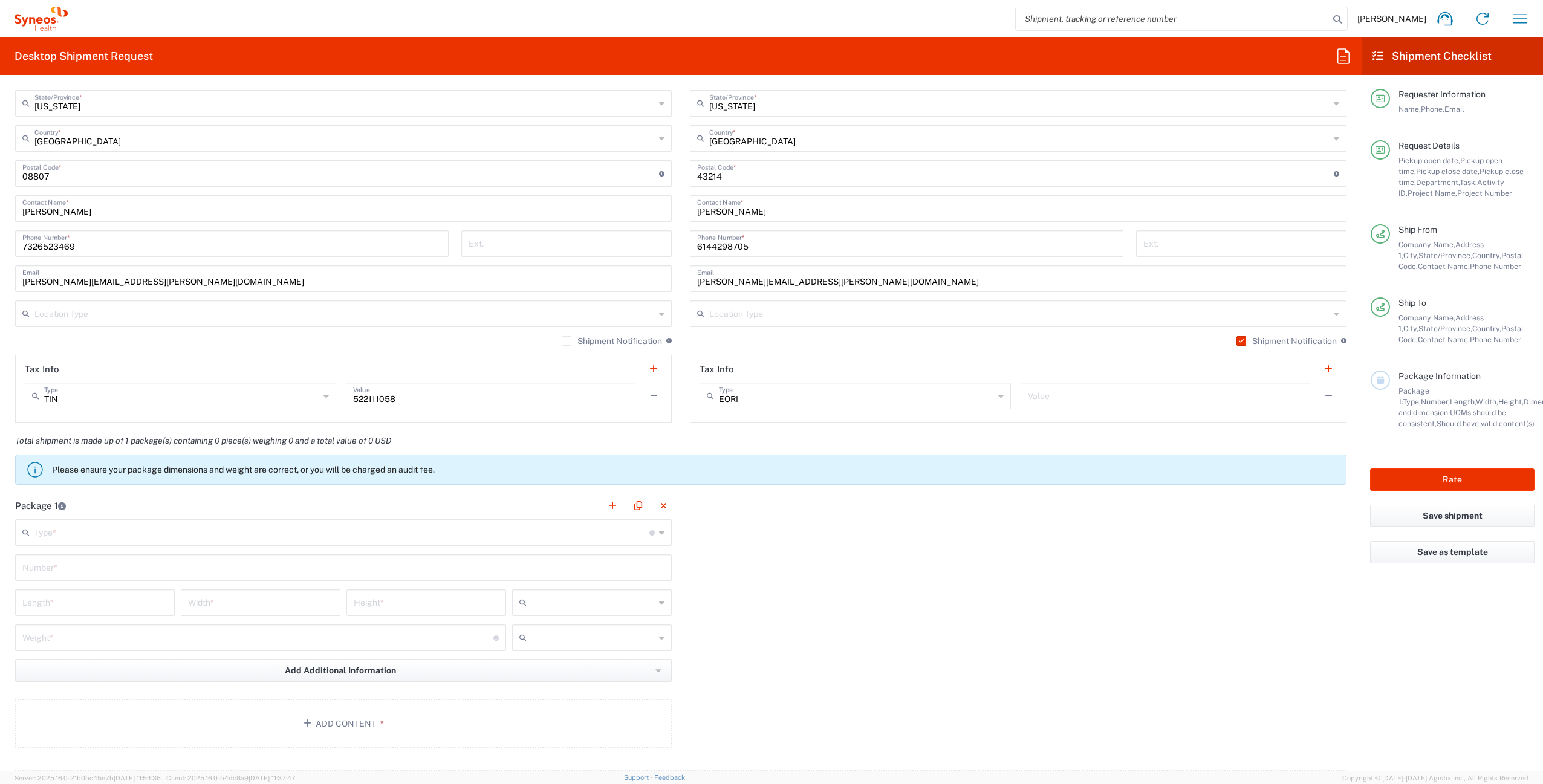
click at [149, 536] on input "text" at bounding box center [342, 531] width 615 height 21
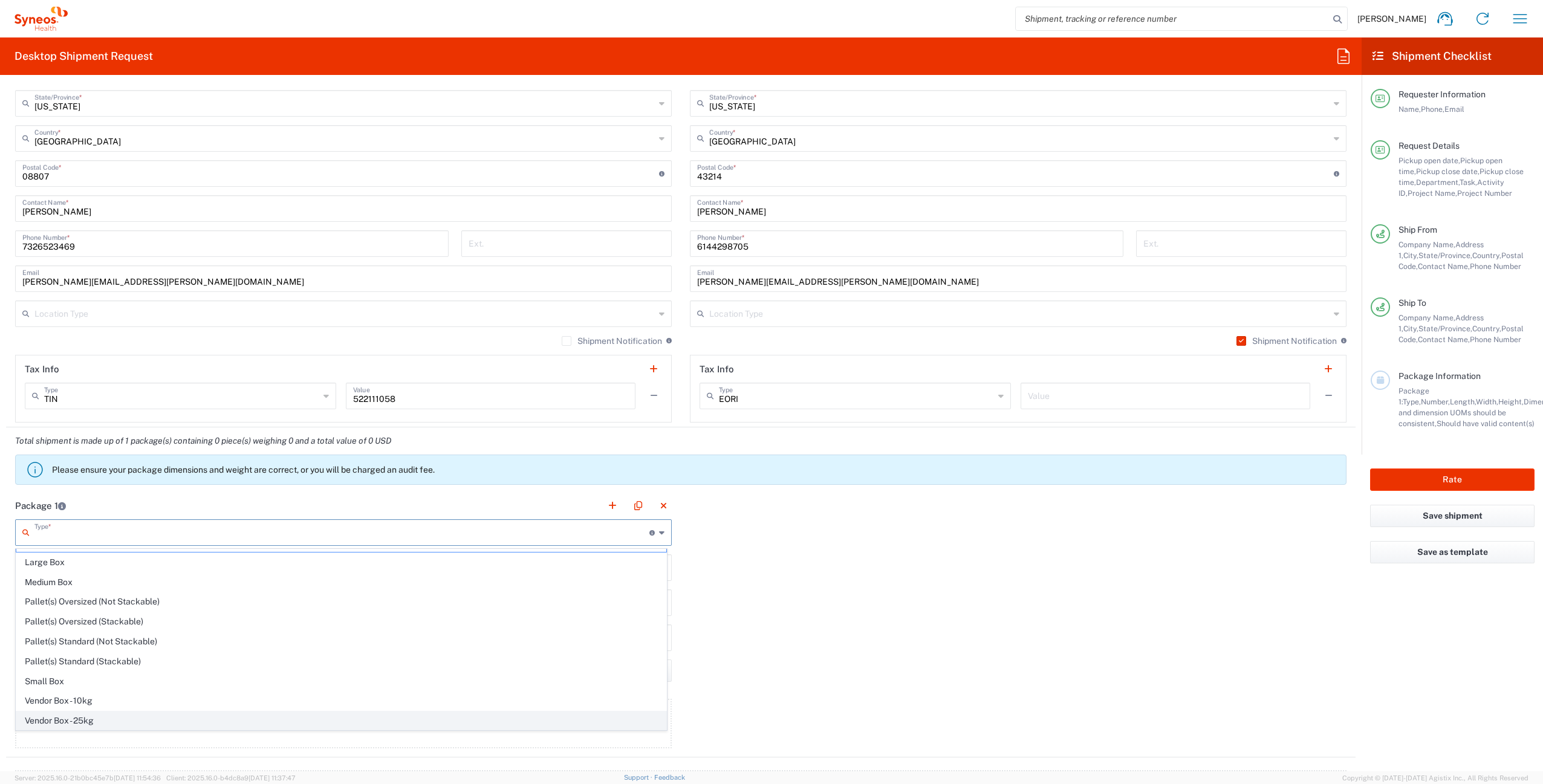
scroll to position [37, 0]
click at [114, 725] on span "Your Packaging" at bounding box center [341, 720] width 650 height 18
type input "Your Packaging"
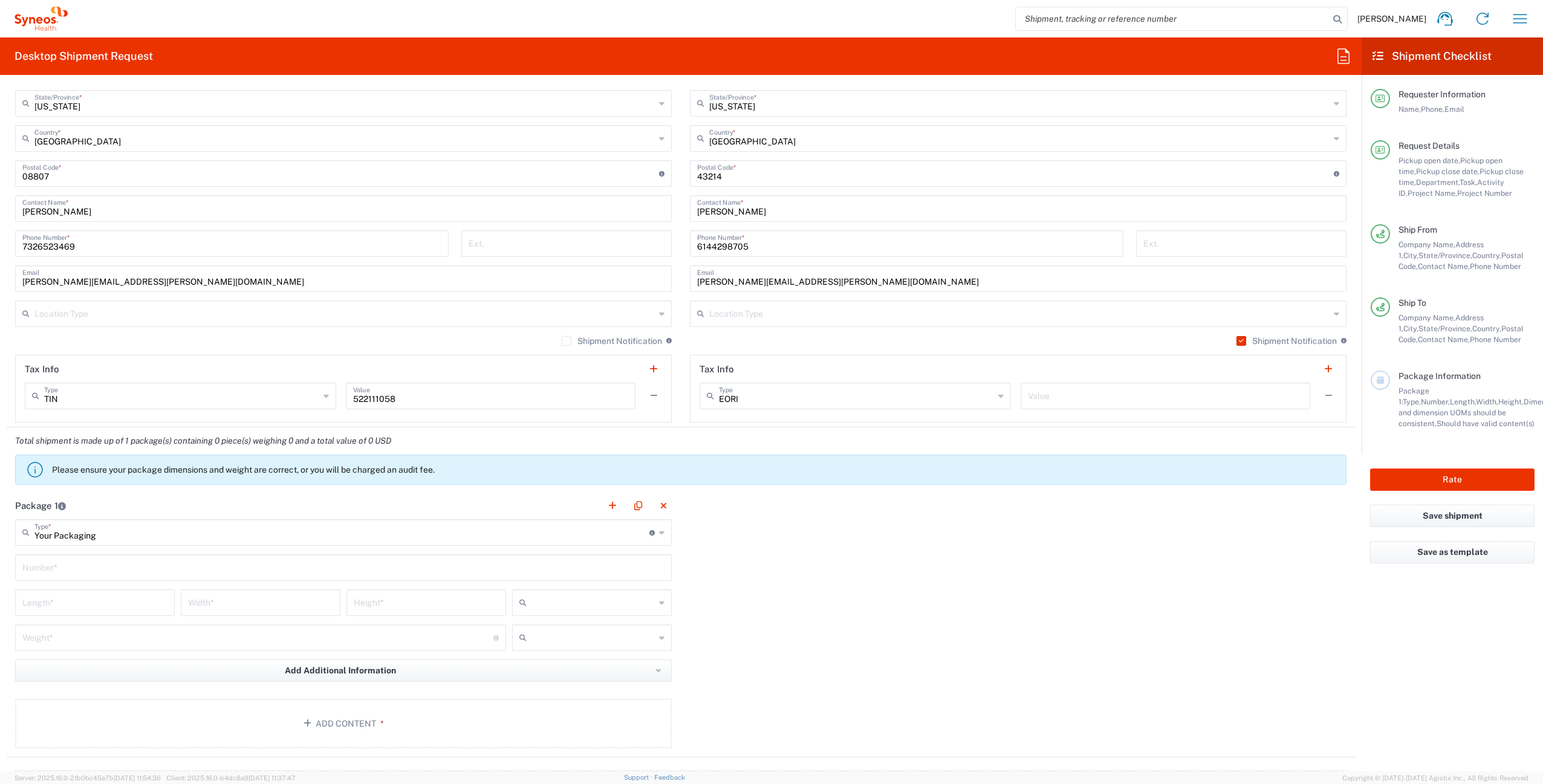
click at [87, 577] on div "Number *" at bounding box center [343, 568] width 657 height 27
drag, startPoint x: 108, startPoint y: 572, endPoint x: 166, endPoint y: 576, distance: 58.1
click at [109, 572] on input "text" at bounding box center [343, 566] width 642 height 21
type input "1"
click at [128, 603] on input "number" at bounding box center [94, 602] width 145 height 21
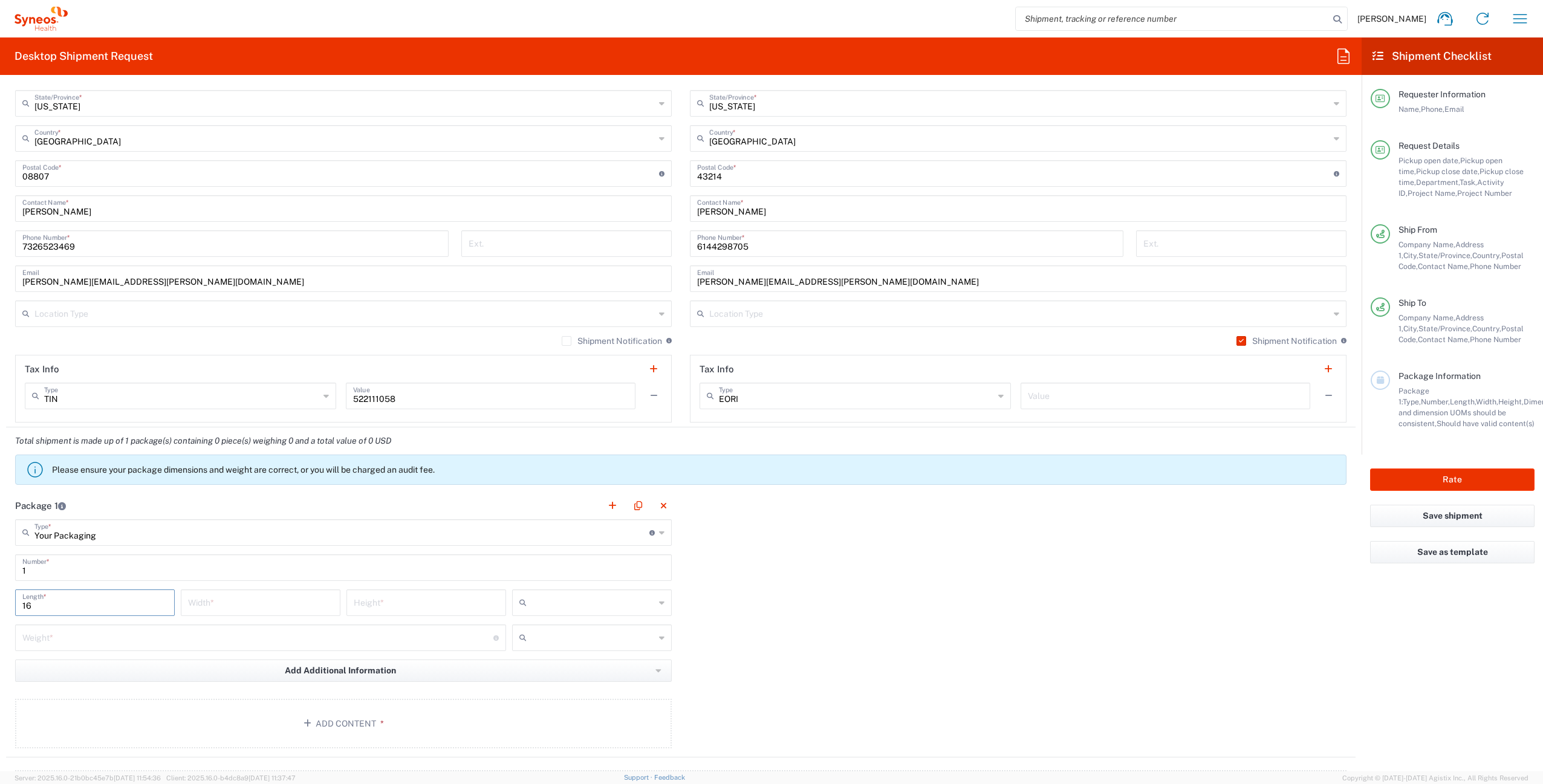
type input "16"
type input "12"
type input "3"
click at [252, 637] on input "number" at bounding box center [258, 637] width 471 height 21
type input "6"
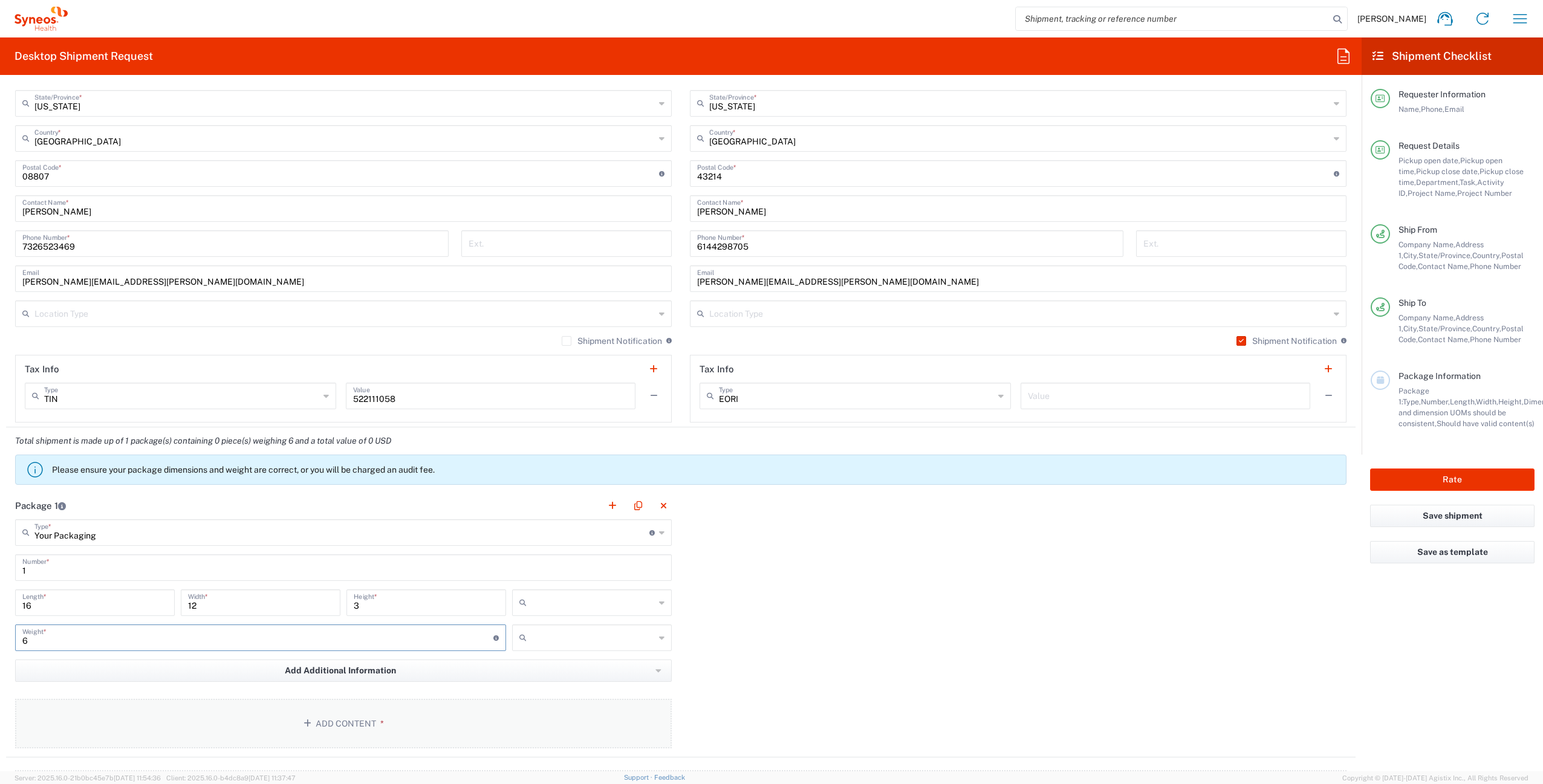
click at [438, 737] on button "Add Content *" at bounding box center [343, 723] width 657 height 50
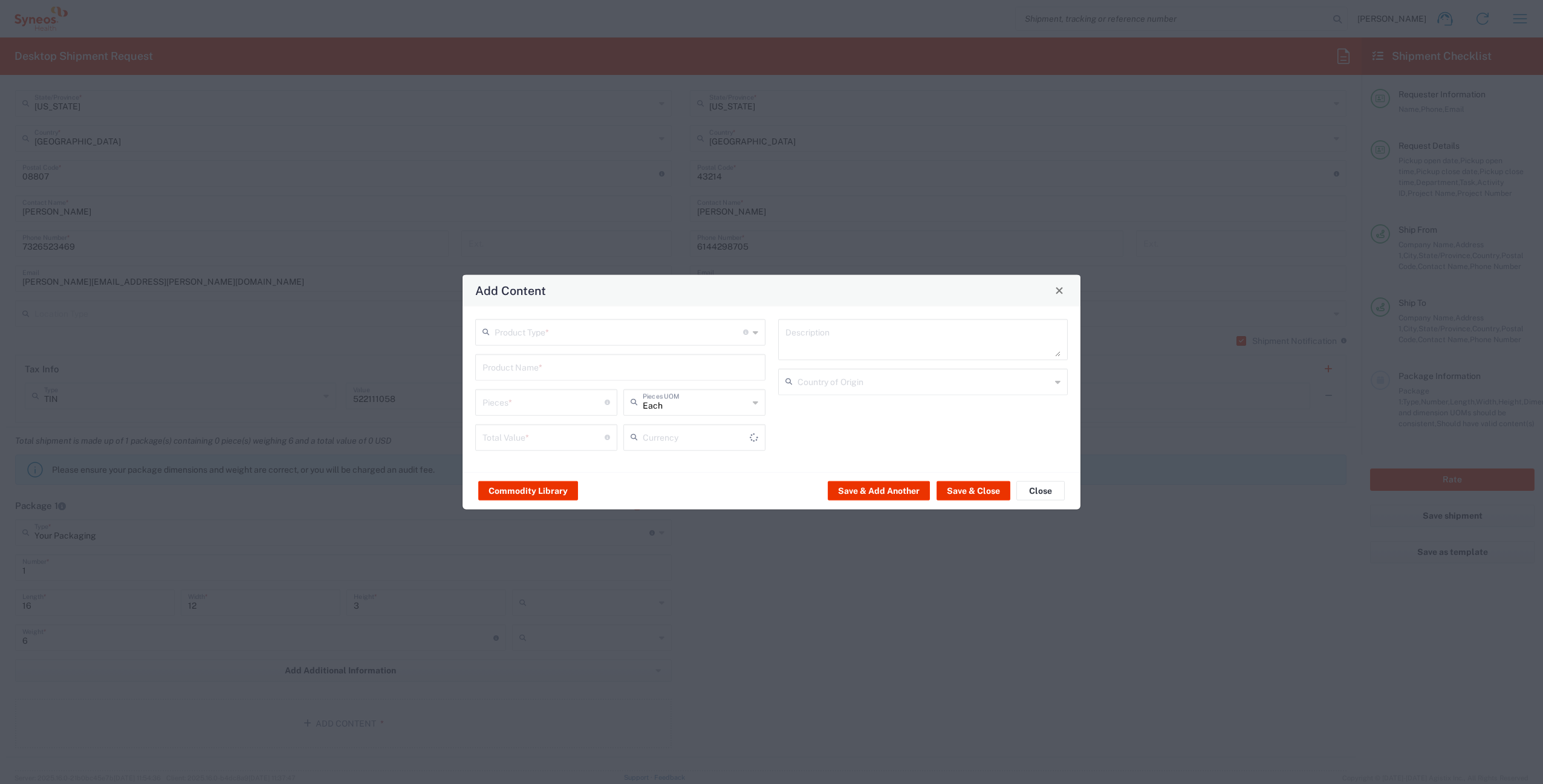
type input "US Dollar"
click at [629, 334] on input "text" at bounding box center [618, 330] width 248 height 21
click at [582, 380] on span "General Commodity" at bounding box center [620, 378] width 288 height 18
type input "General Commodity"
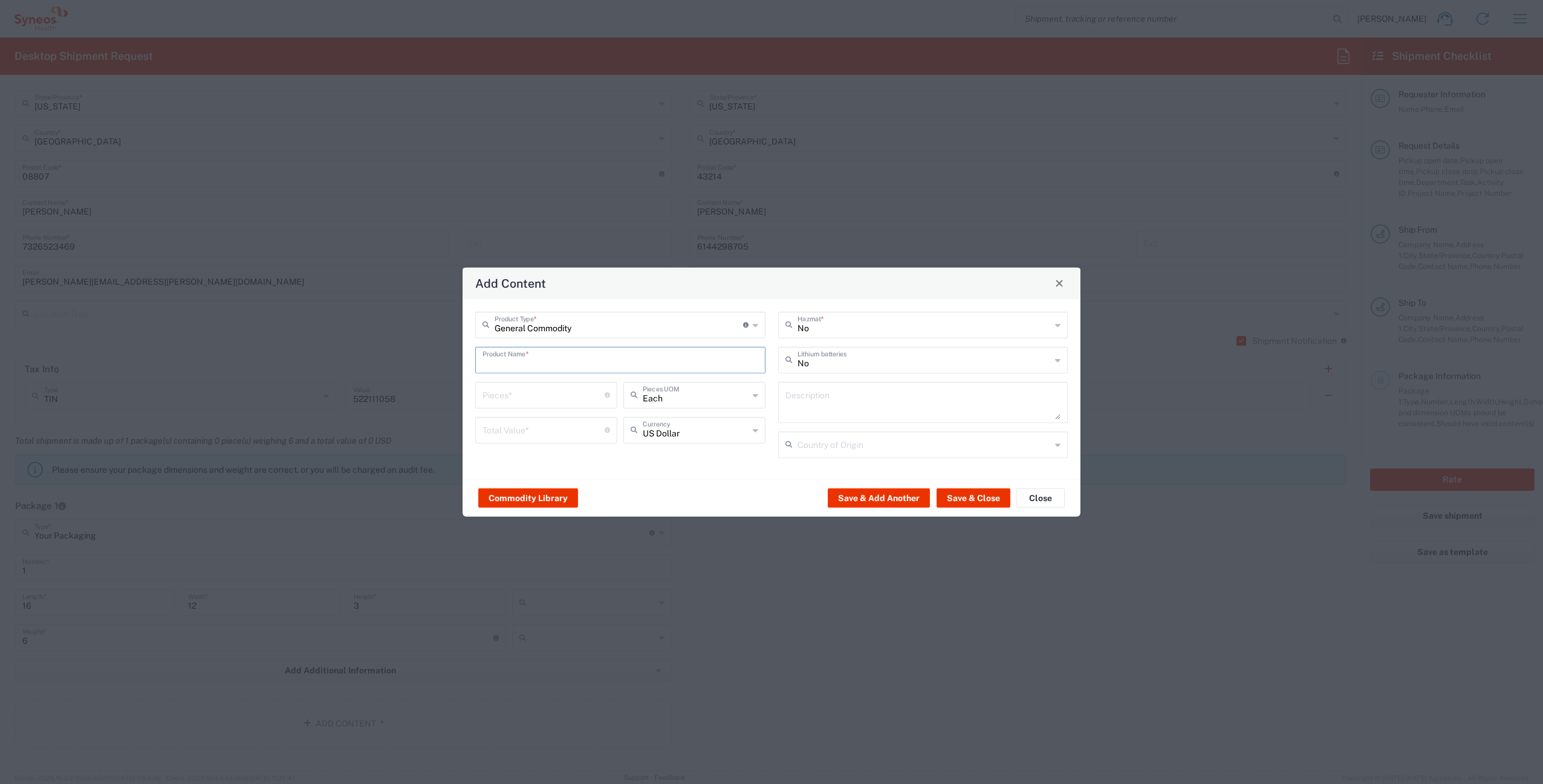
click at [530, 357] on input "text" at bounding box center [620, 359] width 276 height 21
click at [607, 402] on div "ThinkPad T14 Gen 4 - Laptop" at bounding box center [620, 408] width 288 height 20
type input "ThinkPad T14 Gen 4 - Laptop"
type textarea "Laptop"
type input "China"
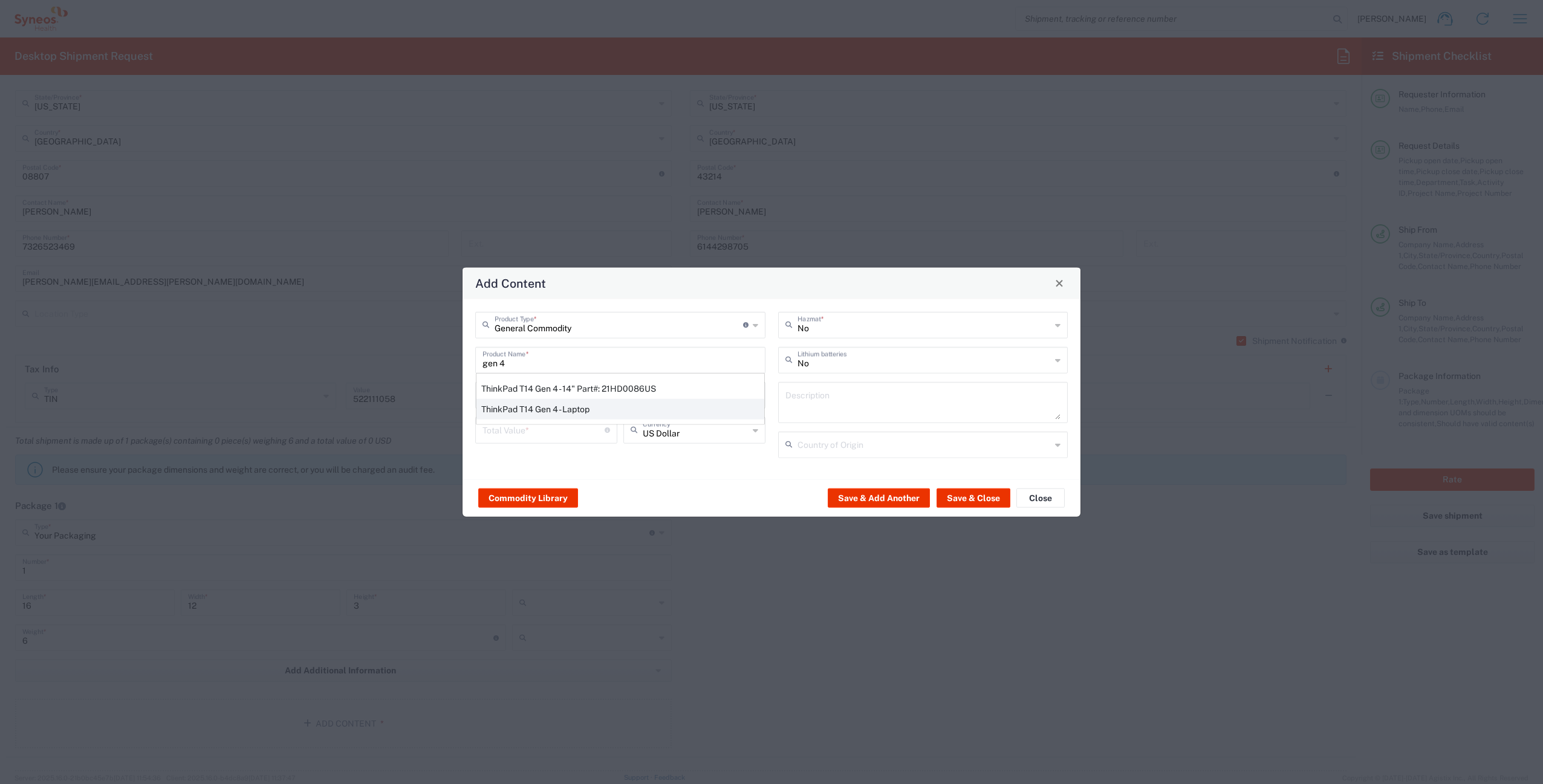
type input "Yes"
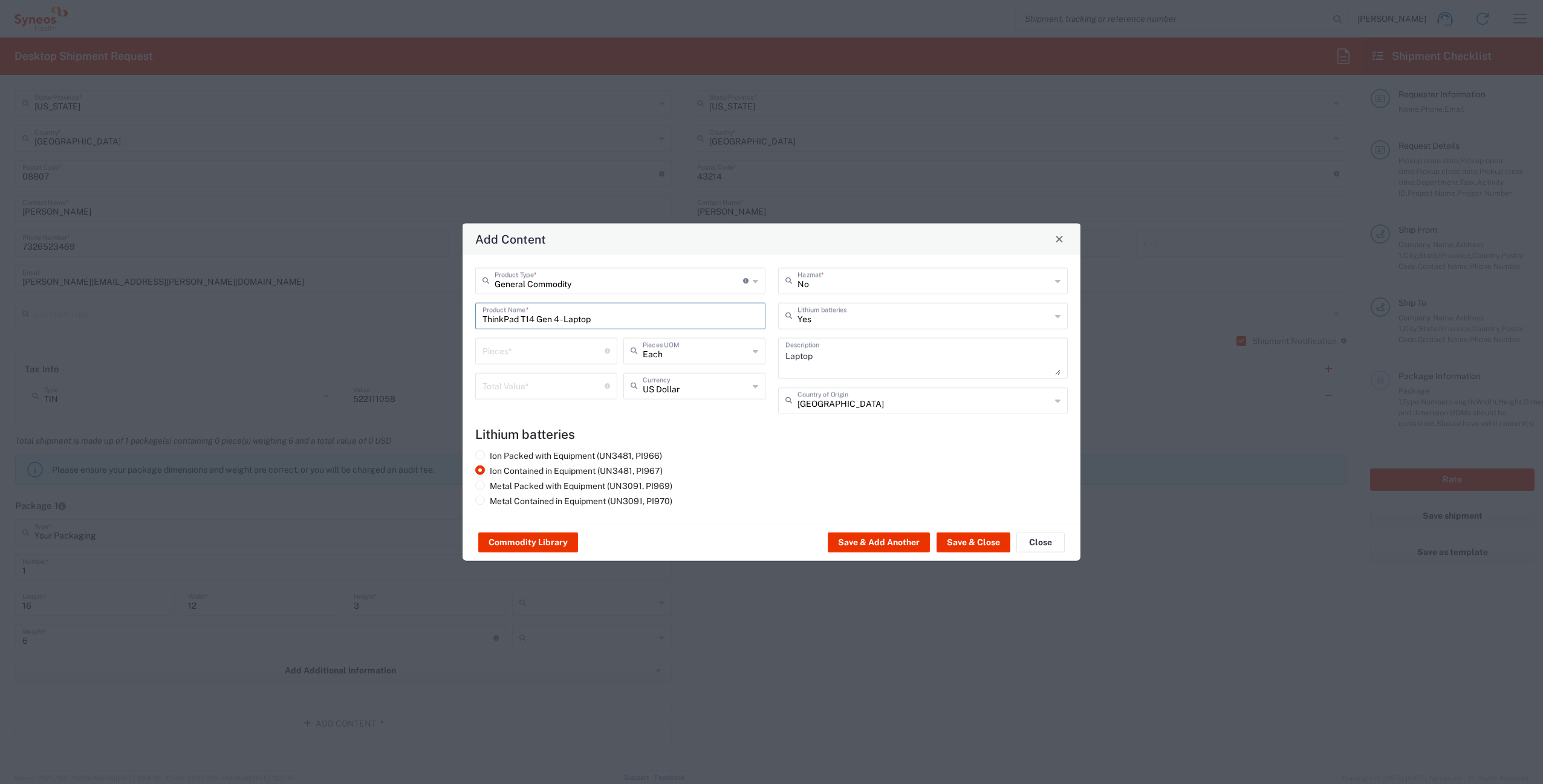
click at [535, 357] on input "number" at bounding box center [543, 350] width 122 height 21
type input "1"
click at [526, 382] on input "number" at bounding box center [543, 385] width 122 height 21
type input "1000"
click at [973, 541] on button "Save & Close" at bounding box center [974, 542] width 74 height 19
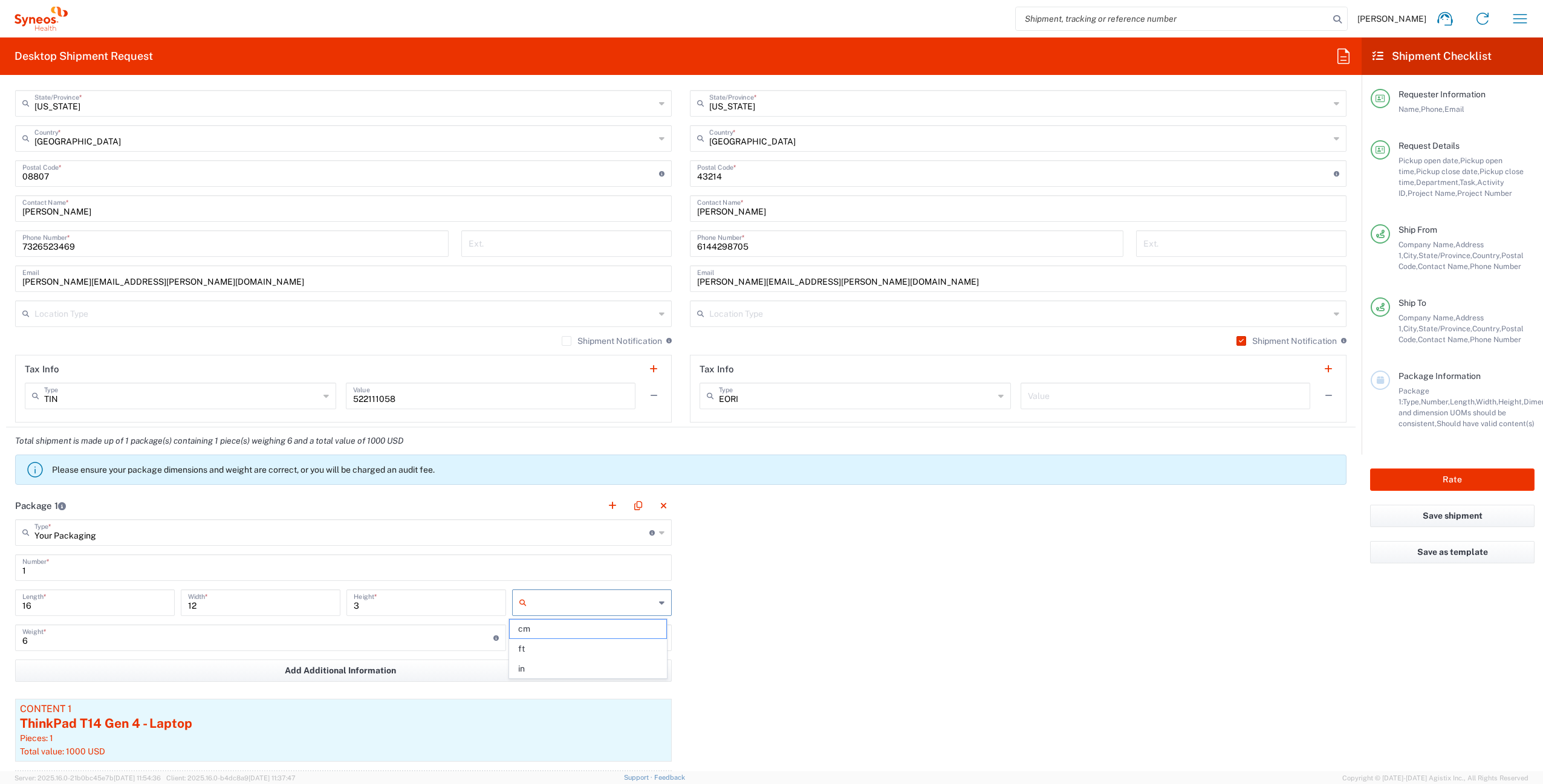
click at [576, 606] on input "text" at bounding box center [593, 603] width 123 height 19
click at [569, 661] on span "in" at bounding box center [588, 669] width 156 height 18
type input "in"
click at [576, 647] on input "text" at bounding box center [593, 638] width 123 height 19
click at [567, 681] on span "lbs" at bounding box center [588, 684] width 156 height 18
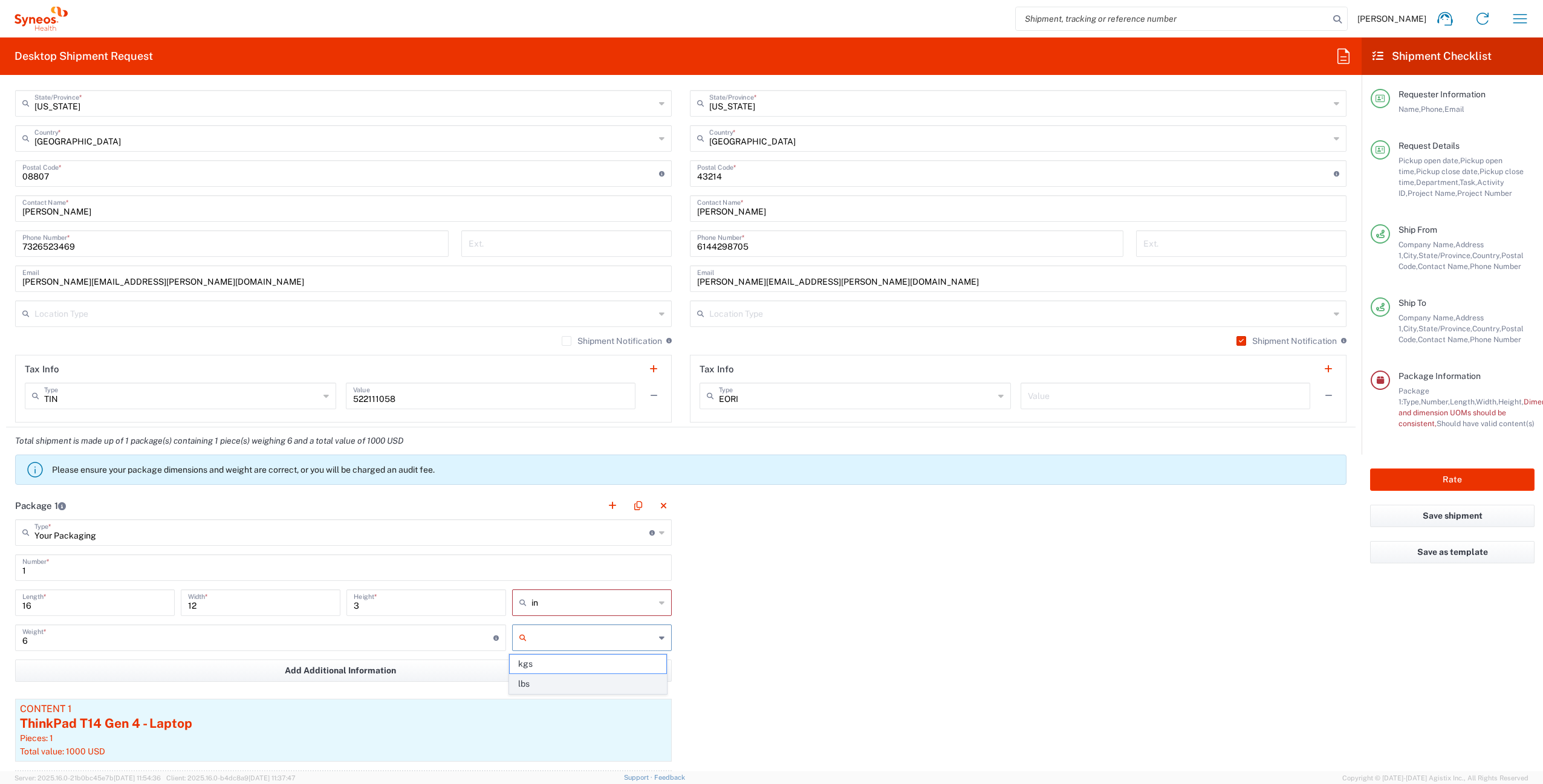
type input "lbs"
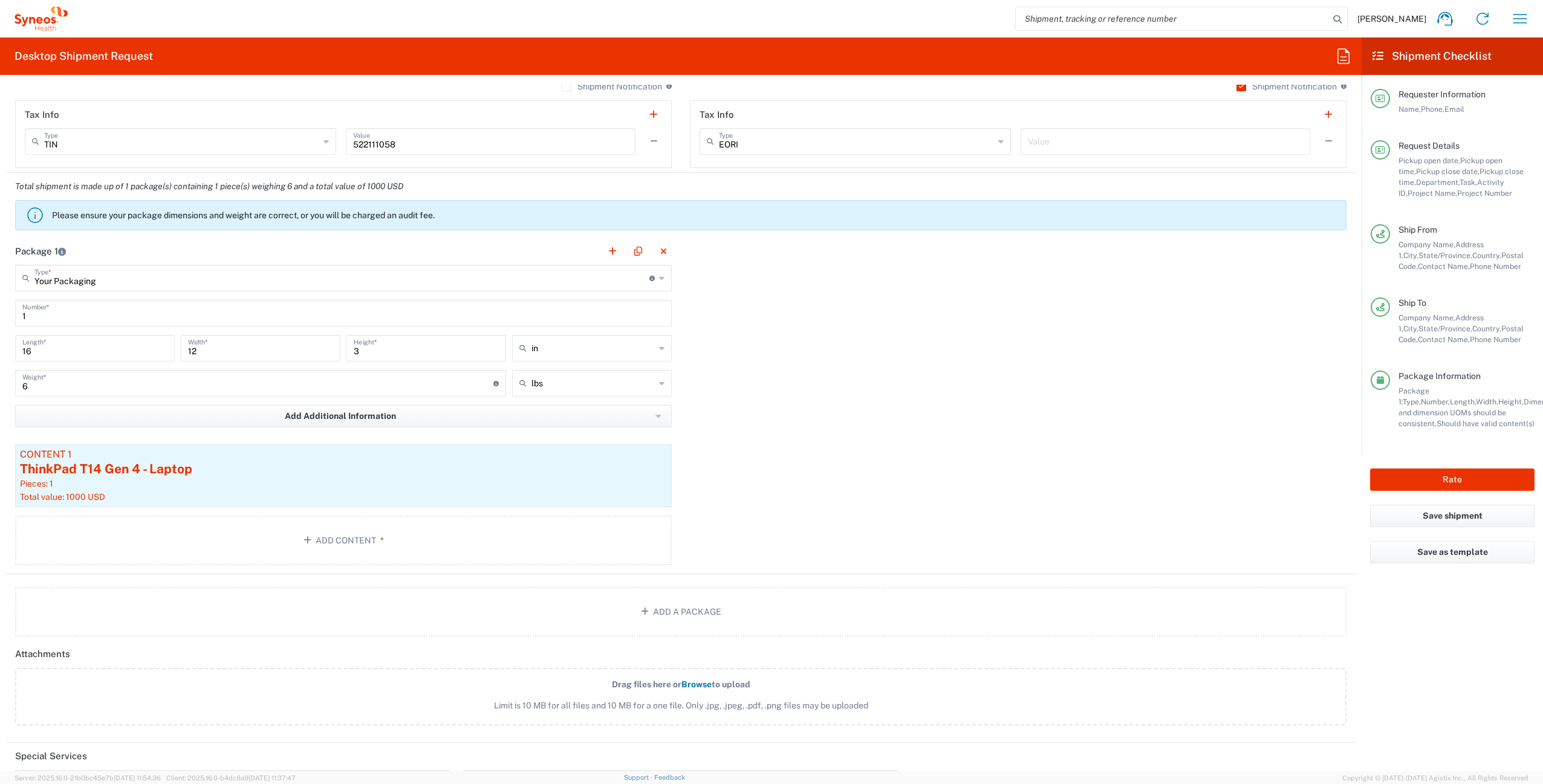
scroll to position [1183, 0]
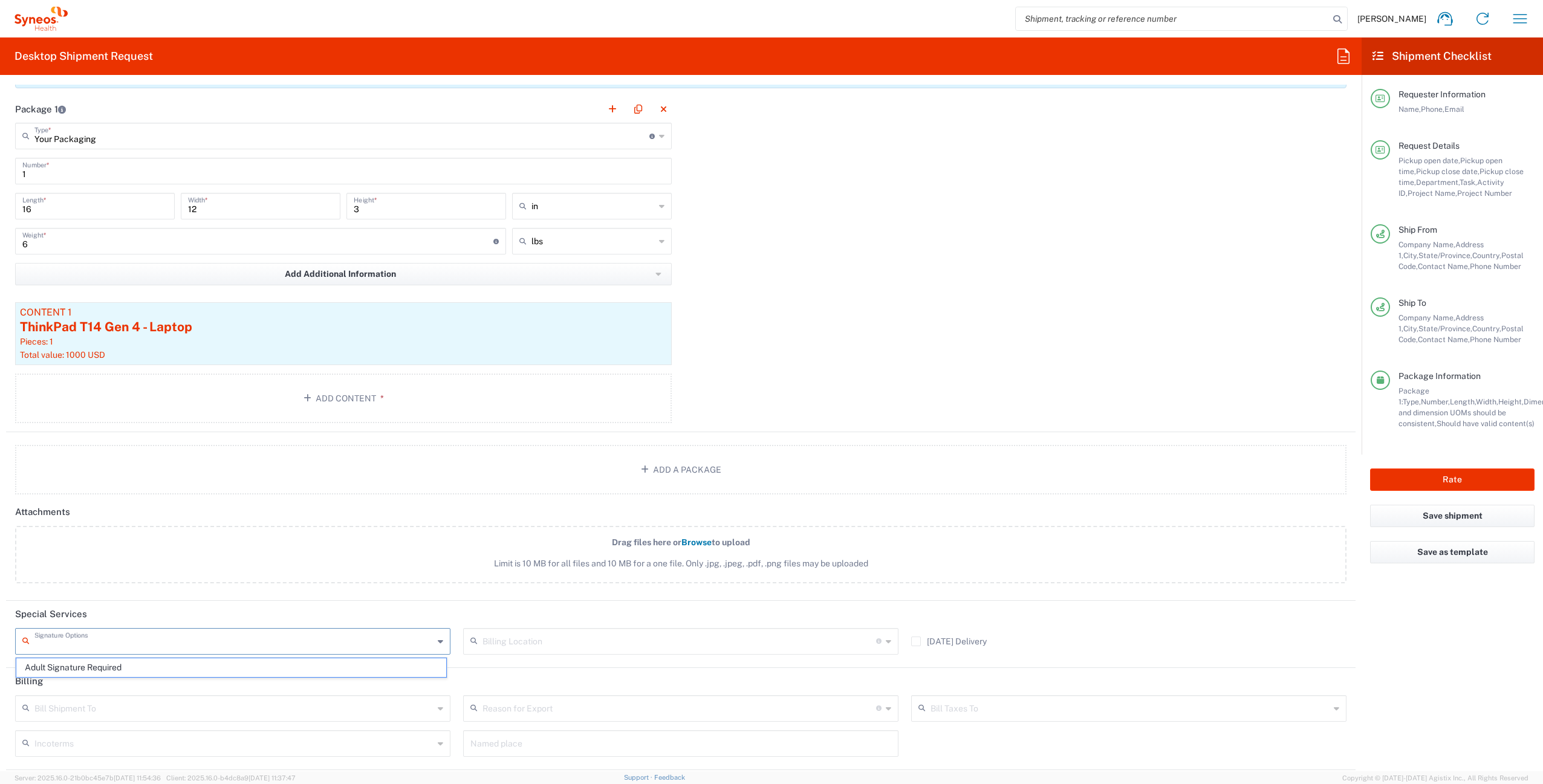
click at [68, 642] on input "text" at bounding box center [234, 640] width 399 height 21
click at [75, 667] on span "Adult Signature Required" at bounding box center [232, 667] width 430 height 18
type input "Adult Signature Required"
click at [1419, 480] on button "Rate" at bounding box center [1452, 479] width 165 height 22
type input "4510 DEPARTMENTAL EXPENSE"
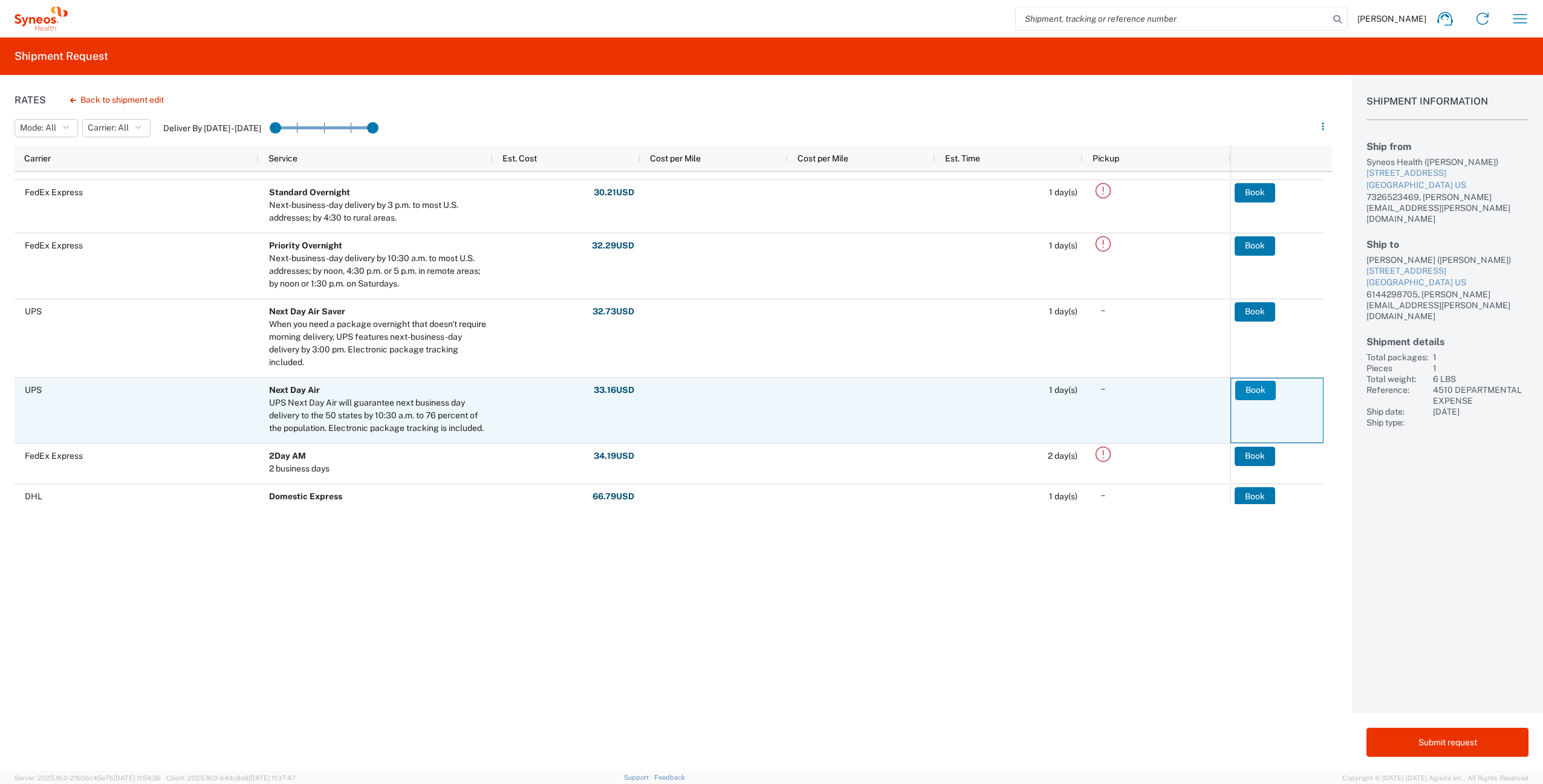
click at [1248, 391] on button "Book" at bounding box center [1255, 390] width 40 height 19
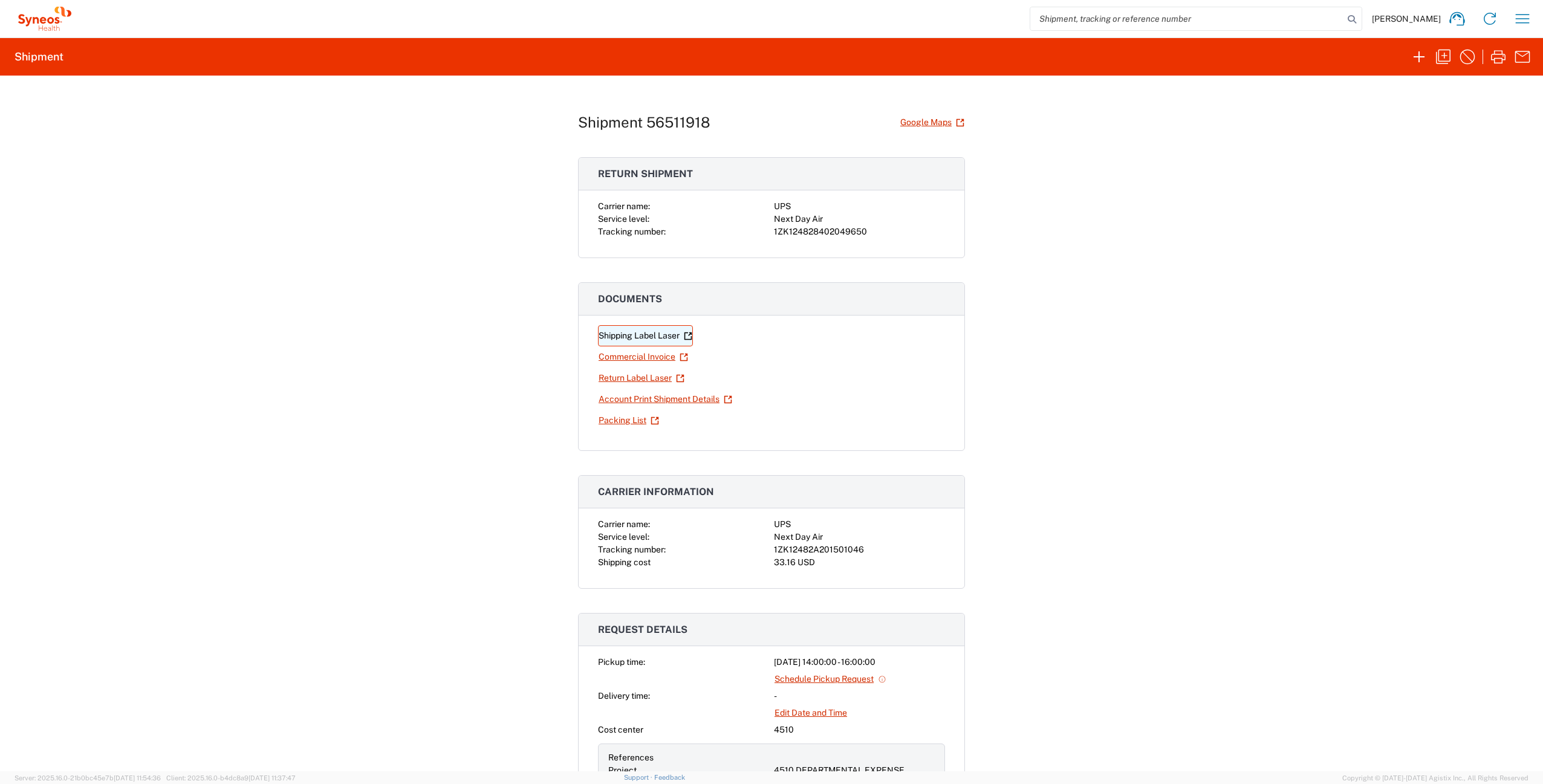
click at [648, 336] on link "Shipping Label Laser" at bounding box center [645, 336] width 95 height 21
click at [648, 378] on link "Return Label Laser" at bounding box center [641, 378] width 87 height 21
click at [1515, 21] on icon "button" at bounding box center [1523, 18] width 19 height 19
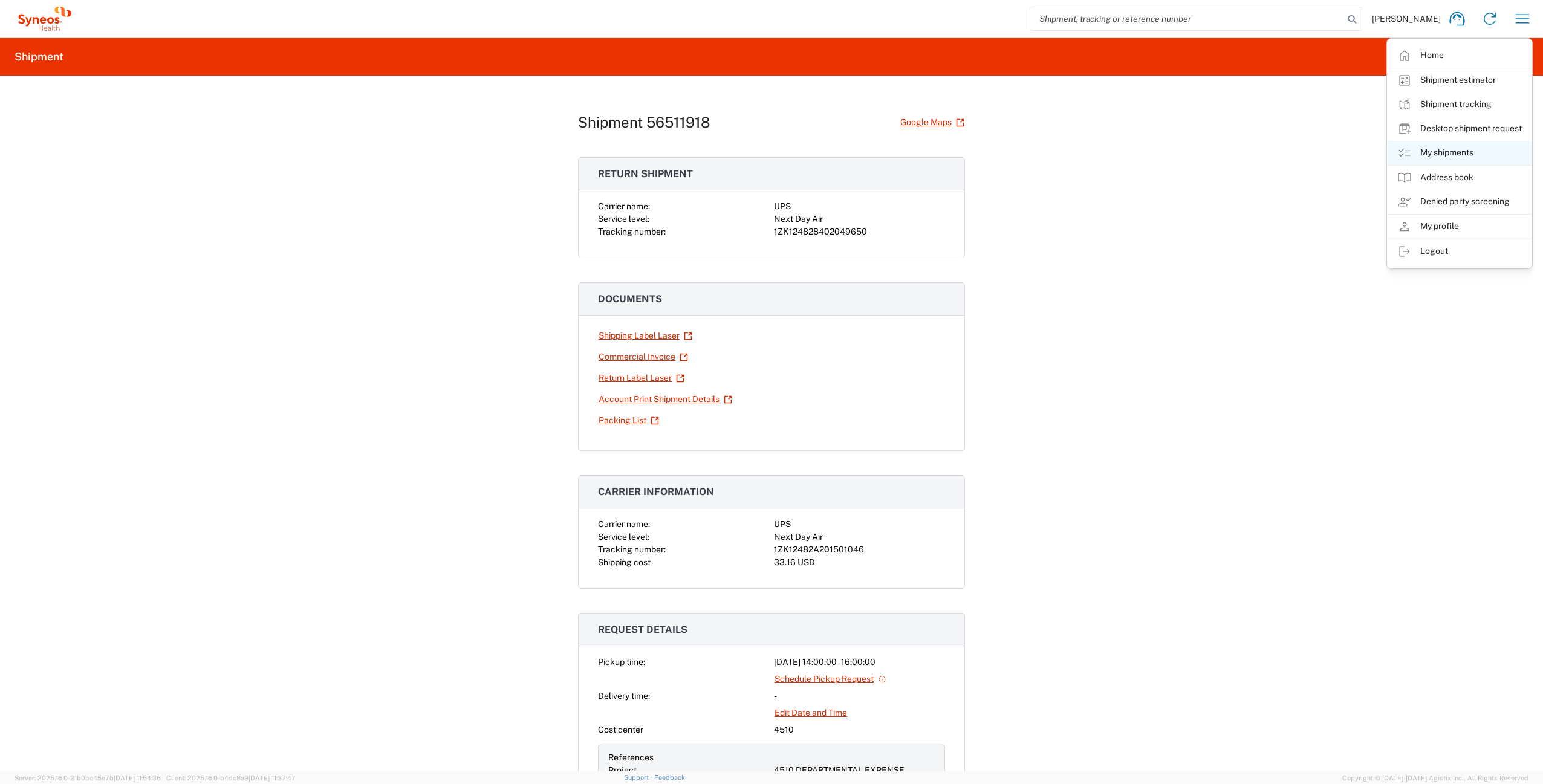
click at [1470, 154] on link "My shipments" at bounding box center [1460, 153] width 144 height 24
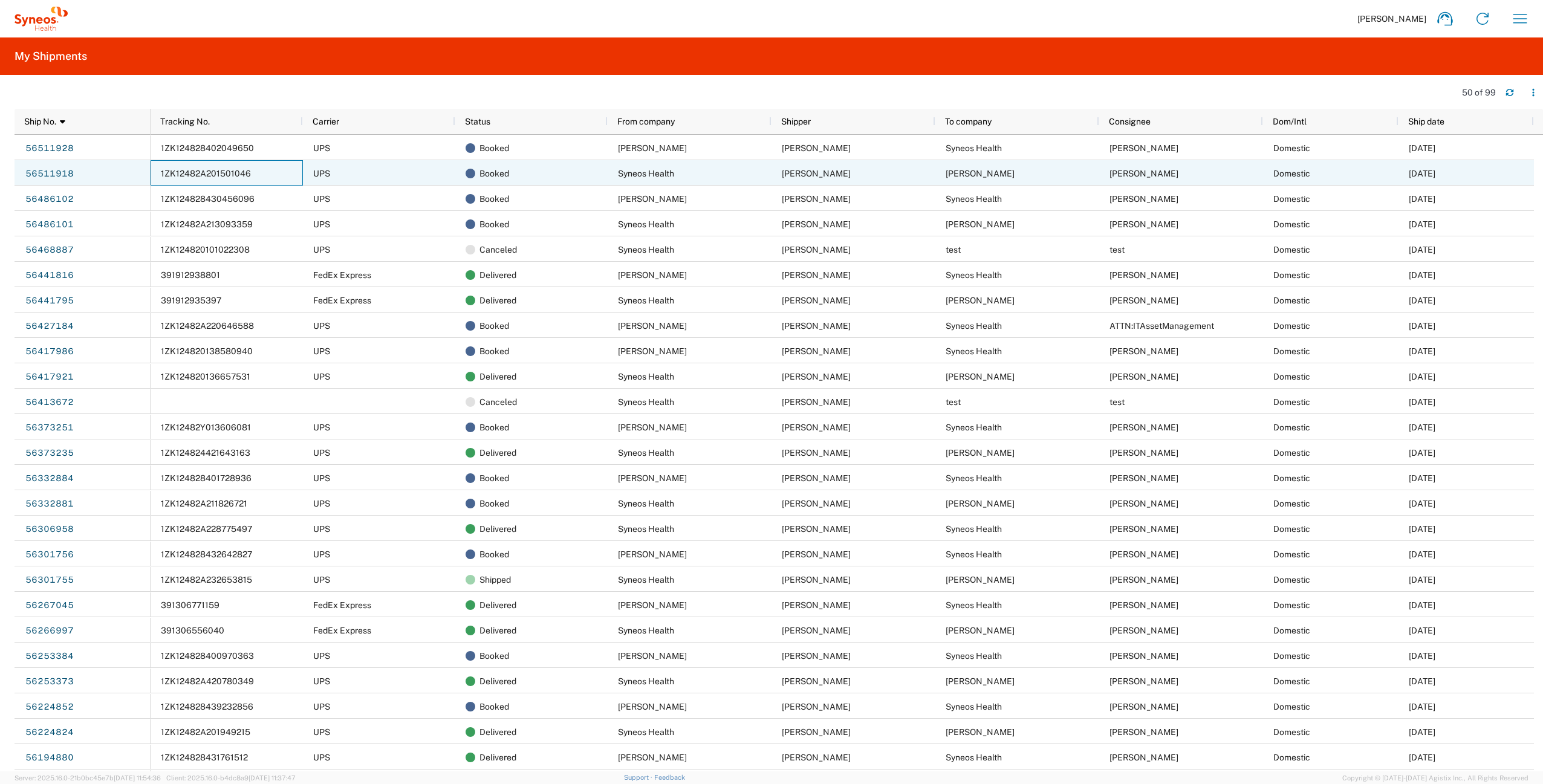
click at [234, 170] on span "1ZK12482A201501046" at bounding box center [205, 173] width 90 height 10
click at [250, 168] on div "1ZK12482A201501046" at bounding box center [227, 173] width 153 height 26
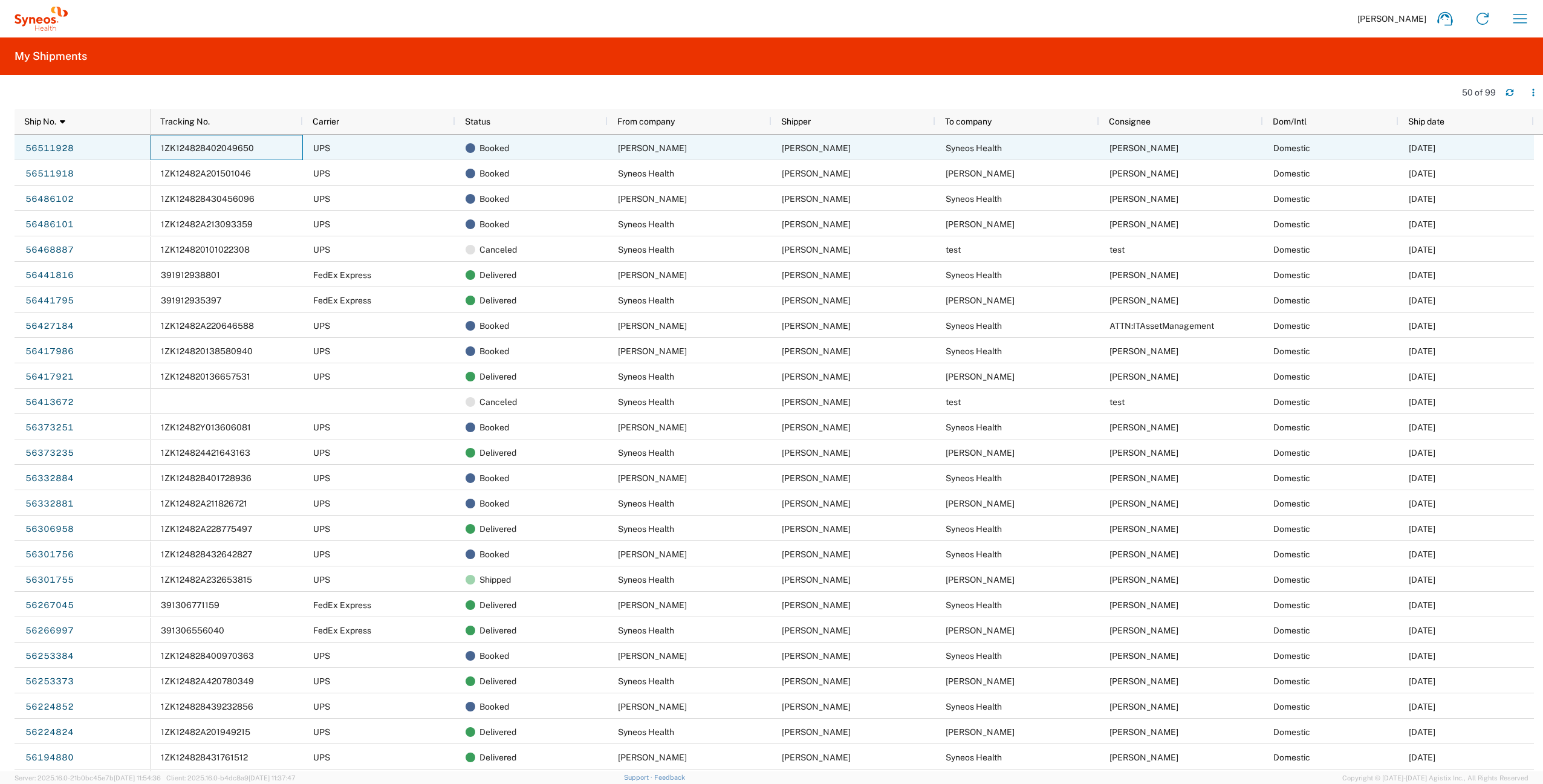
click at [200, 150] on span "1ZK124828402049650" at bounding box center [207, 148] width 93 height 10
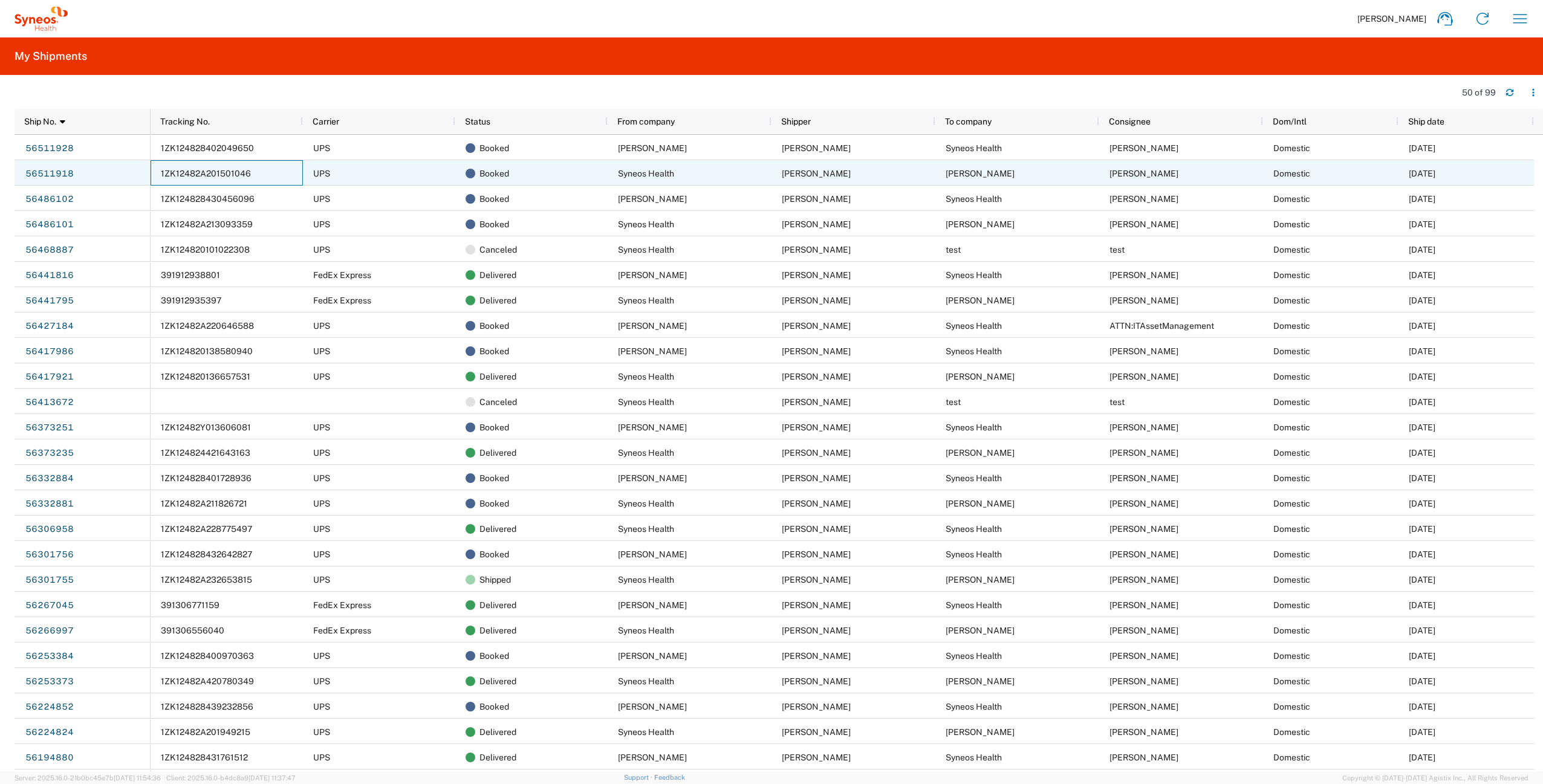
click at [218, 168] on span "1ZK12482A201501046" at bounding box center [205, 173] width 90 height 10
